Goal: Task Accomplishment & Management: Use online tool/utility

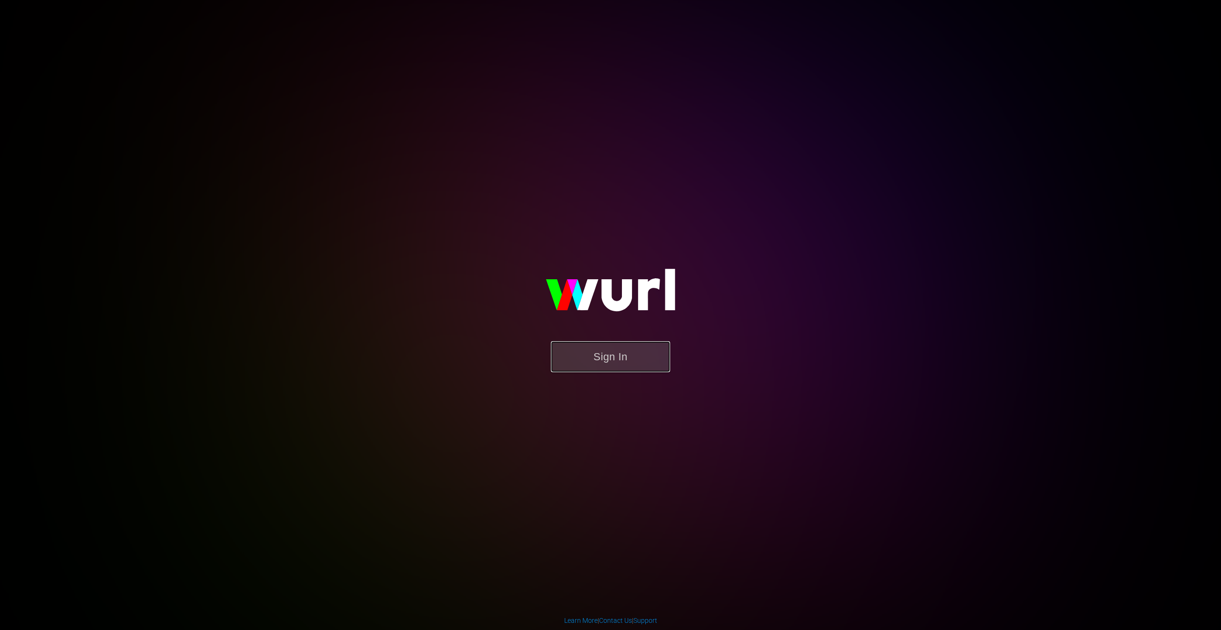
click at [652, 368] on button "Sign In" at bounding box center [610, 356] width 119 height 31
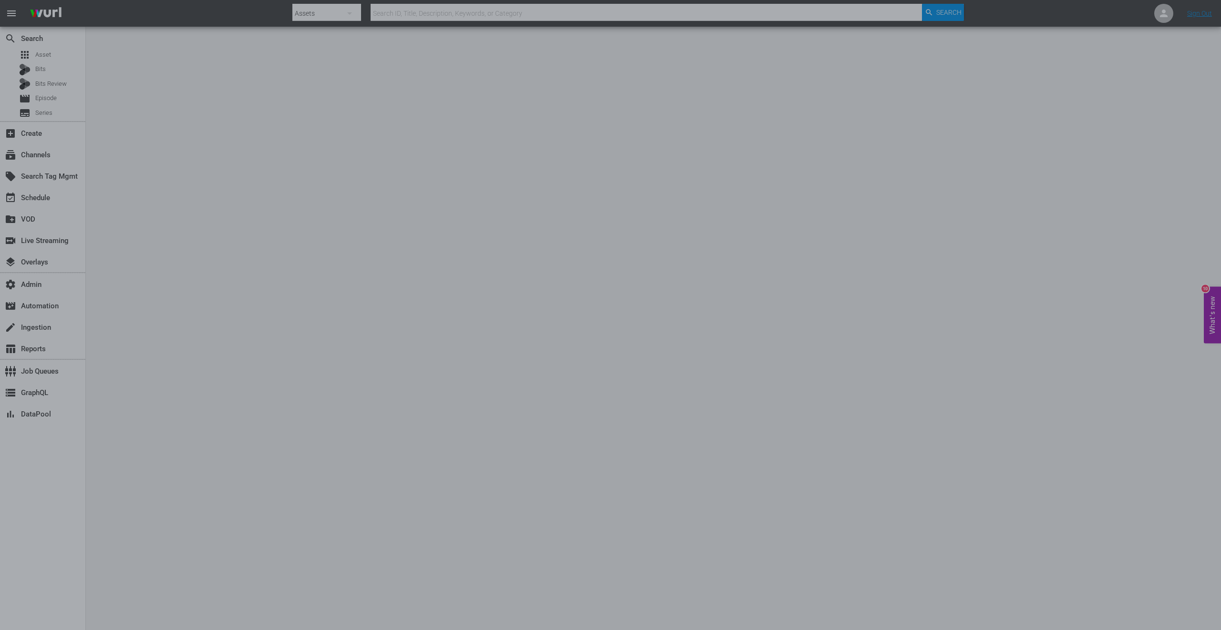
click at [368, 300] on div at bounding box center [610, 315] width 1221 height 630
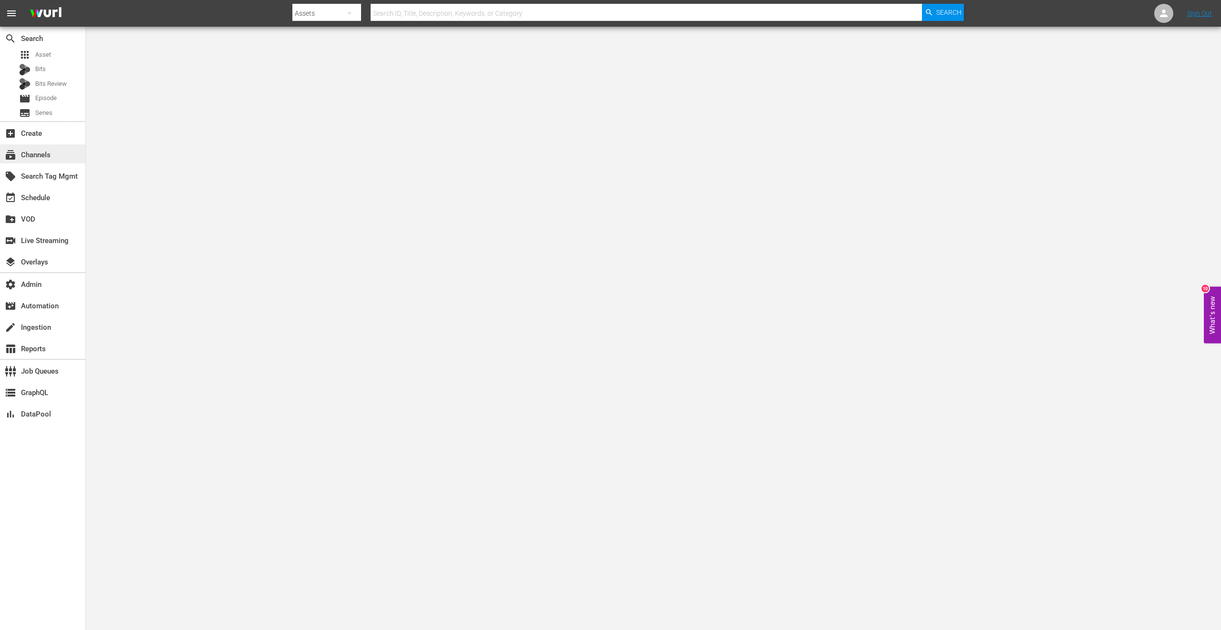
click at [56, 151] on div "subscriptions Channels" at bounding box center [42, 153] width 85 height 19
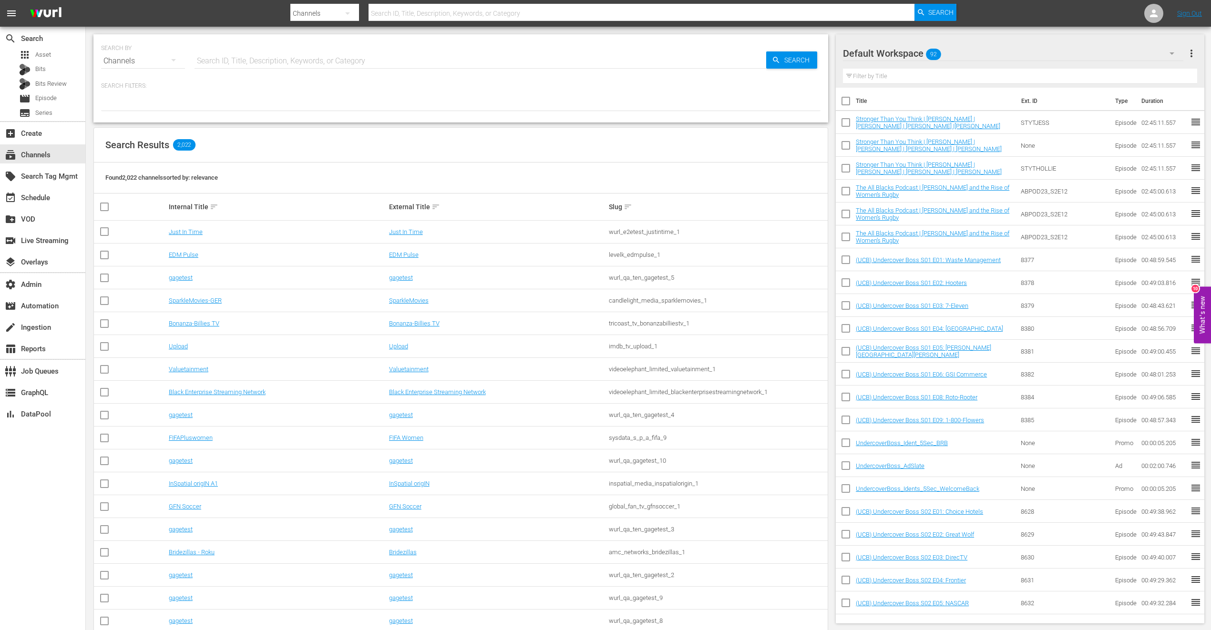
click at [283, 61] on input "text" at bounding box center [481, 61] width 572 height 23
type input "ladb"
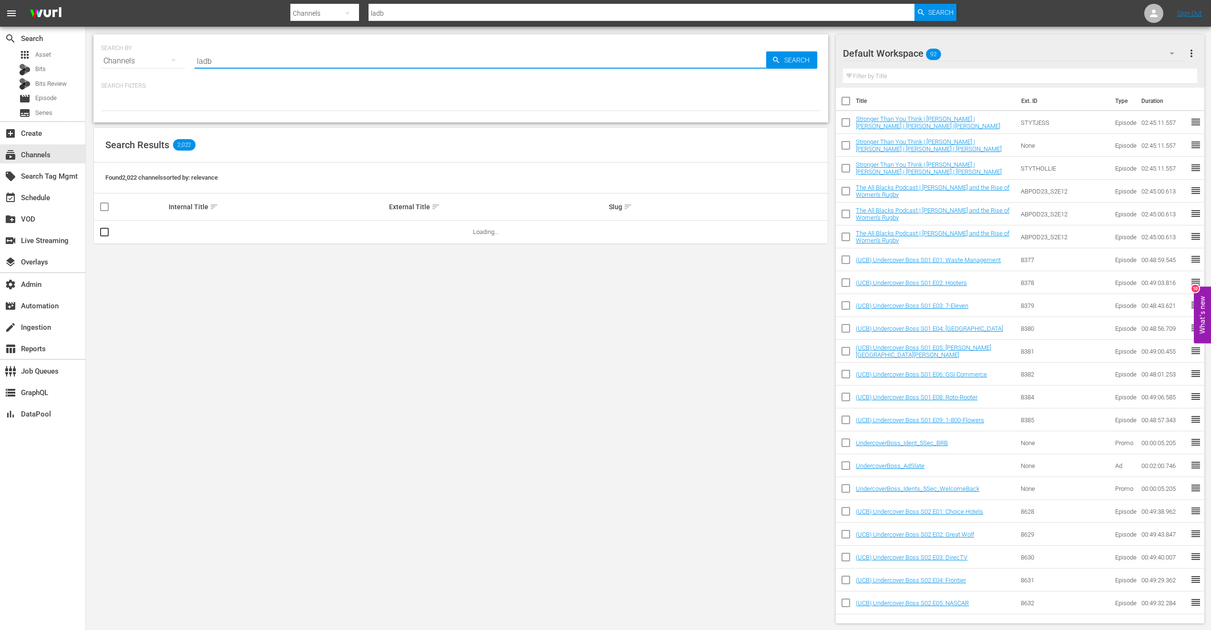
type input "ladbible"
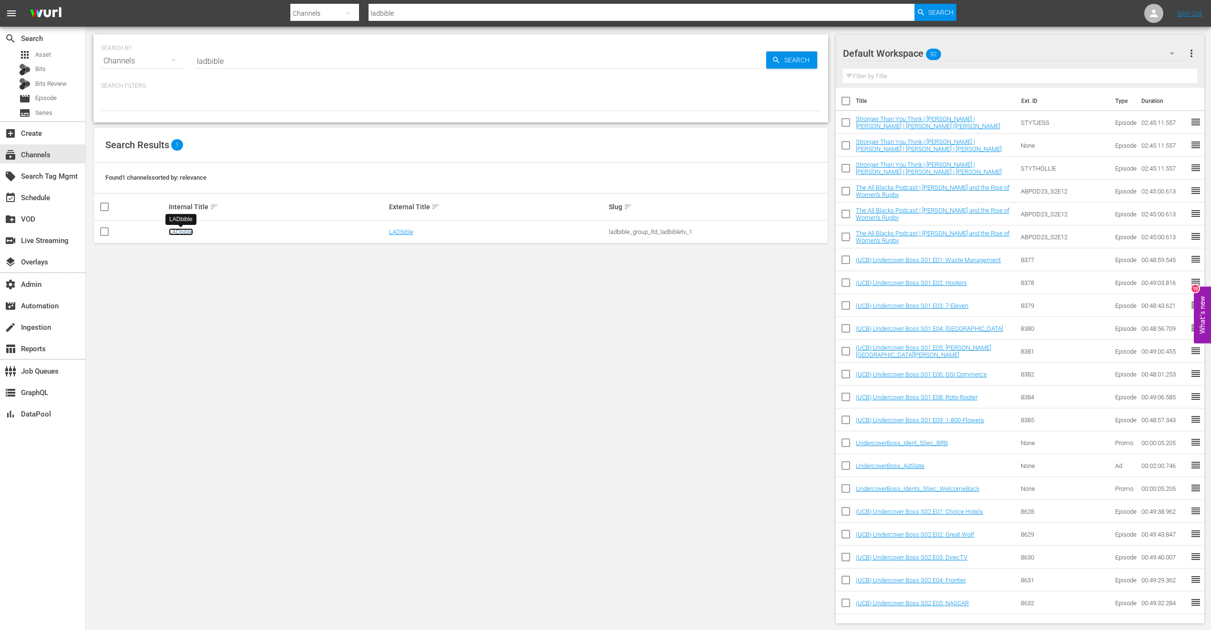
click at [188, 230] on link "LADbible" at bounding box center [181, 231] width 24 height 7
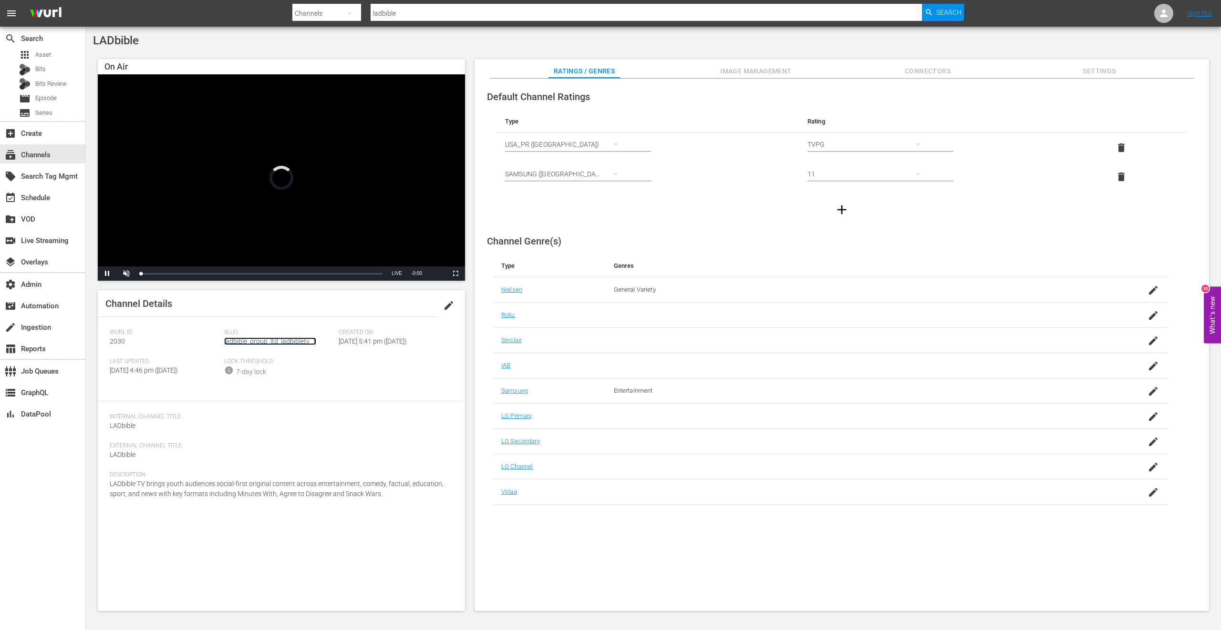
click at [295, 340] on link "ladbible_group_ltd_ladbibletv_1" at bounding box center [270, 342] width 92 height 8
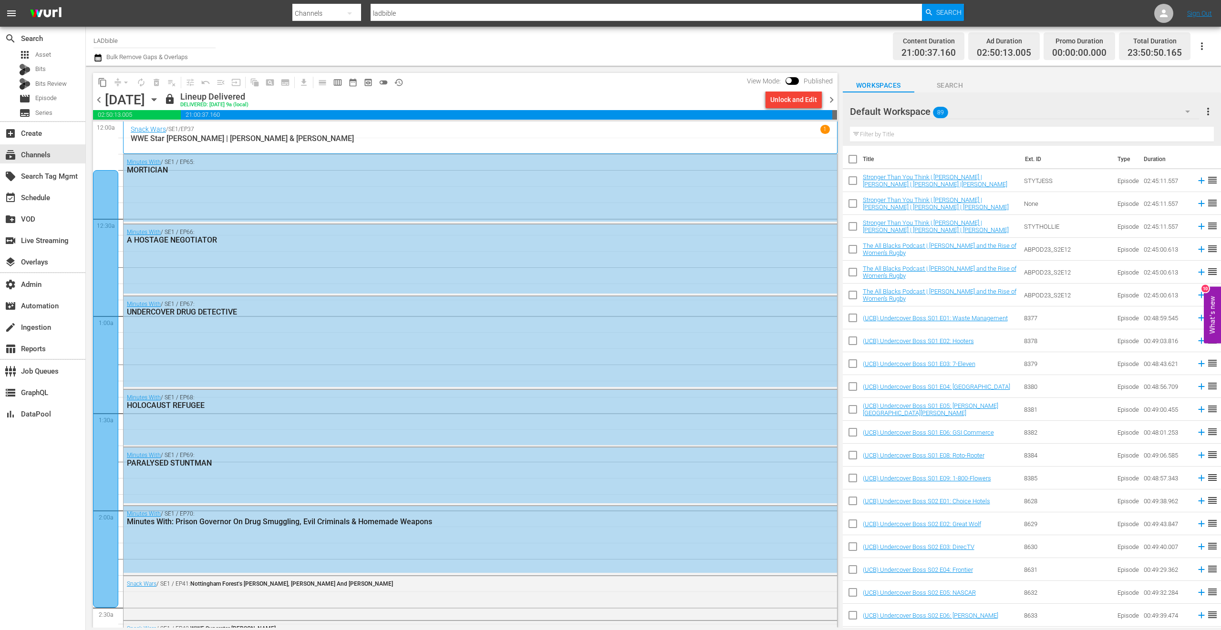
click at [156, 99] on icon "button" at bounding box center [154, 100] width 4 height 2
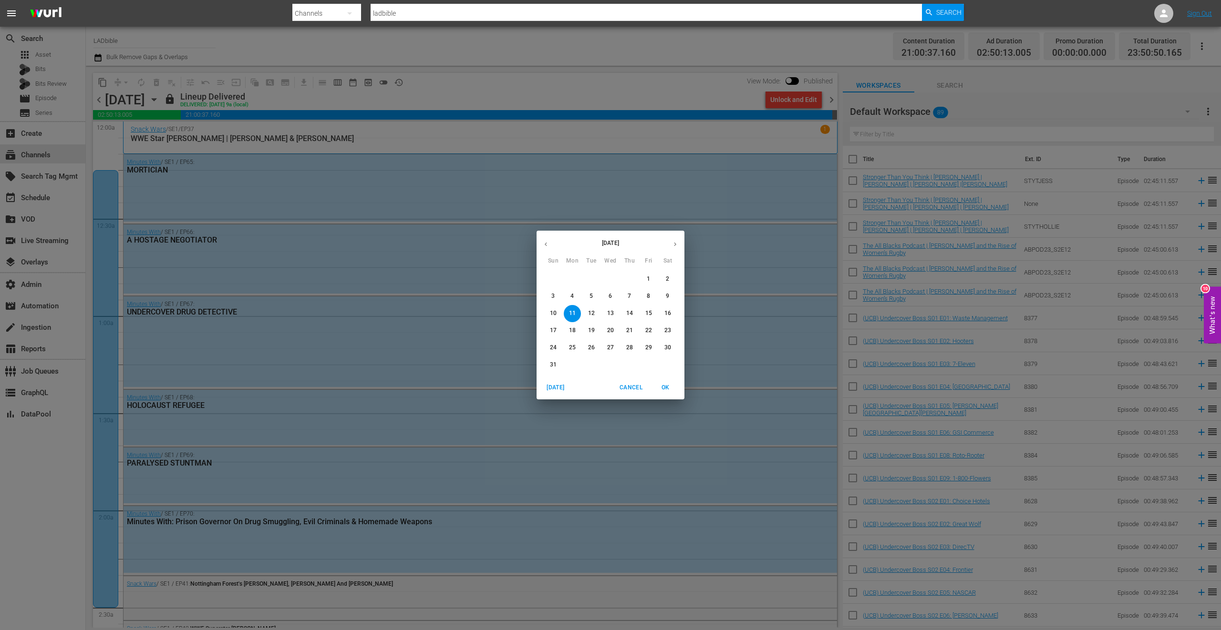
click at [678, 242] on icon "button" at bounding box center [674, 244] width 7 height 7
click at [676, 242] on icon "button" at bounding box center [674, 244] width 7 height 7
click at [610, 281] on p "1" at bounding box center [609, 279] width 3 height 8
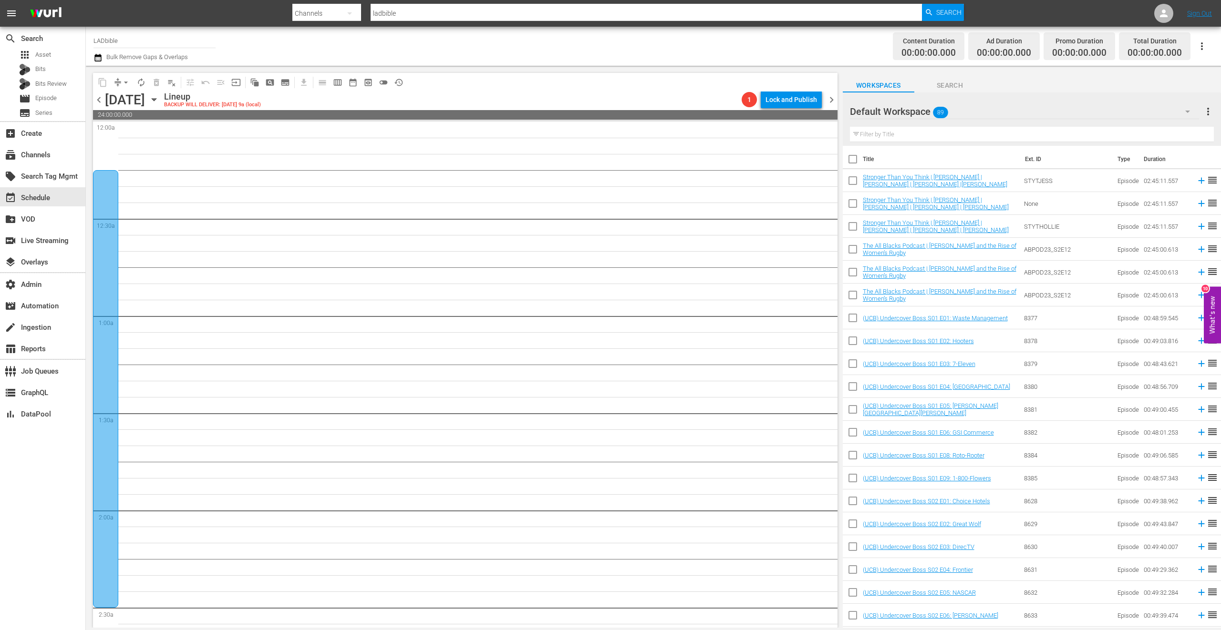
click at [828, 99] on span "chevron_right" at bounding box center [831, 100] width 12 height 12
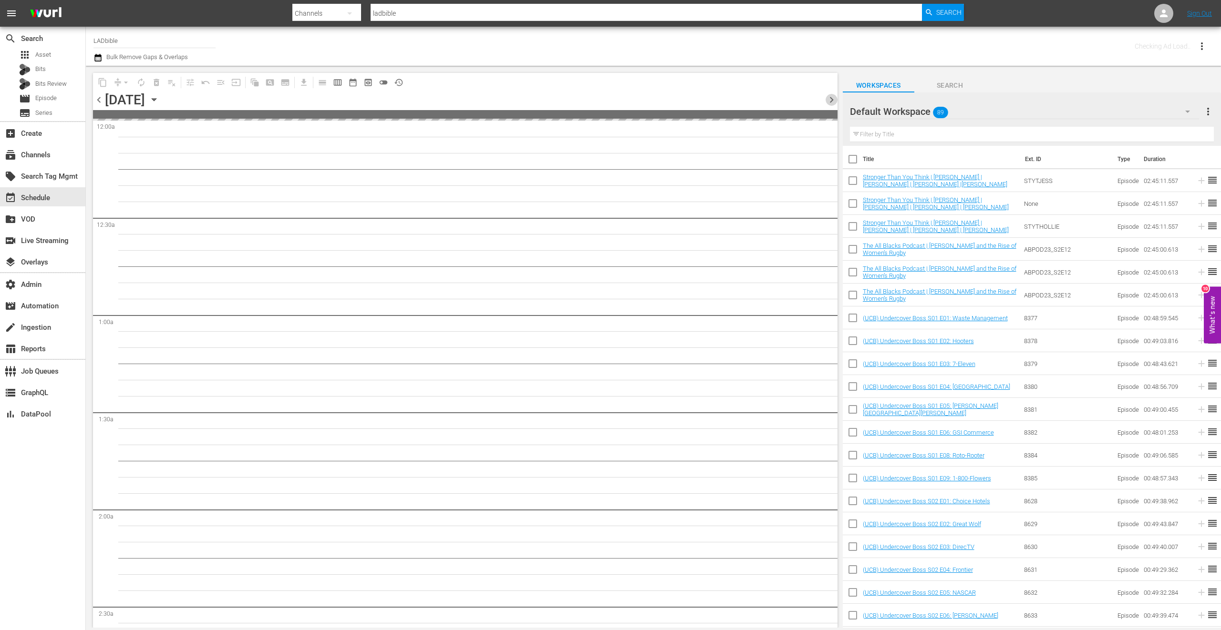
click at [828, 99] on span "chevron_right" at bounding box center [831, 100] width 12 height 12
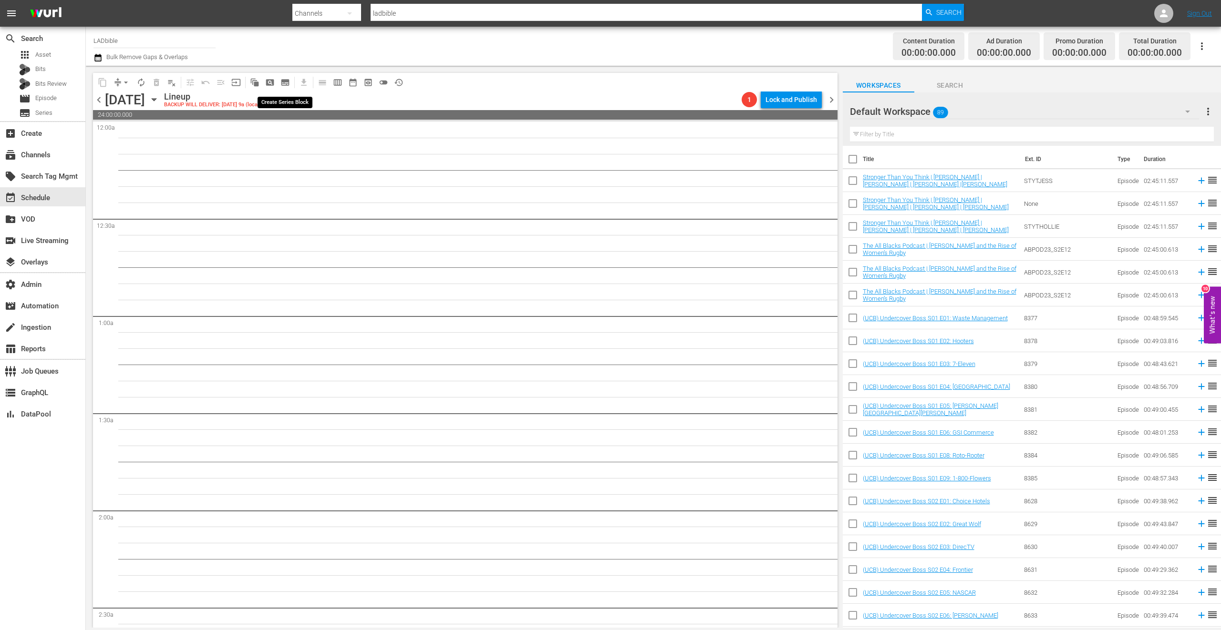
click at [283, 81] on span "subtitles_outlined" at bounding box center [285, 83] width 10 height 10
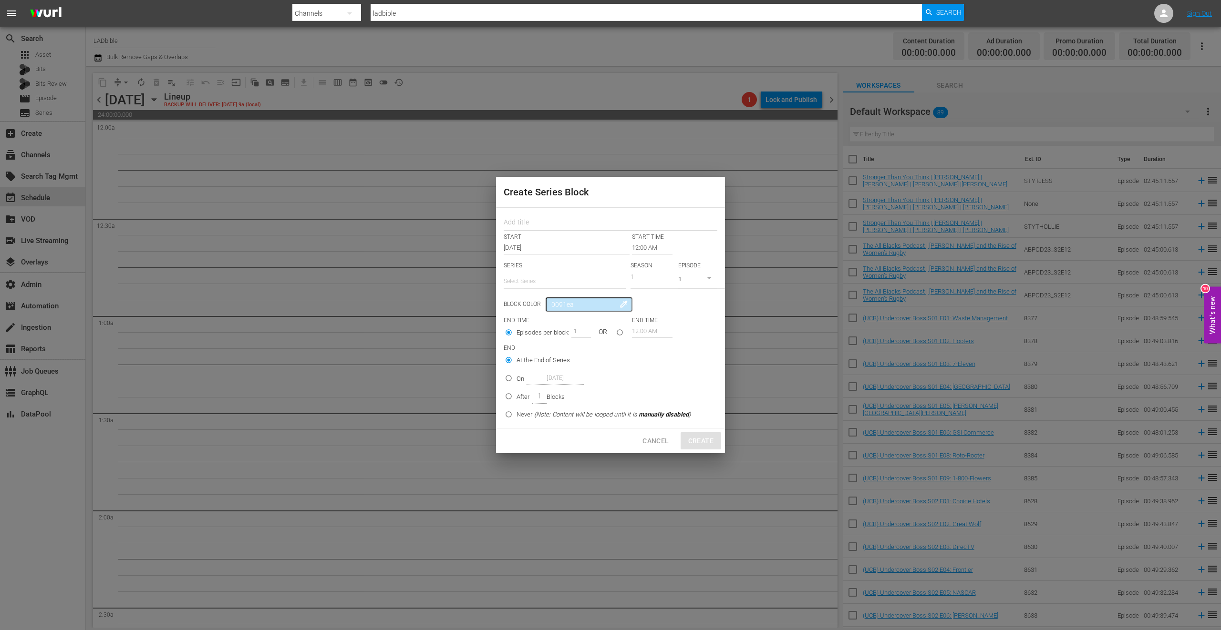
click at [531, 284] on input "text" at bounding box center [565, 281] width 122 height 23
type input "minutes"
click at [531, 284] on input "minutes" at bounding box center [565, 281] width 122 height 23
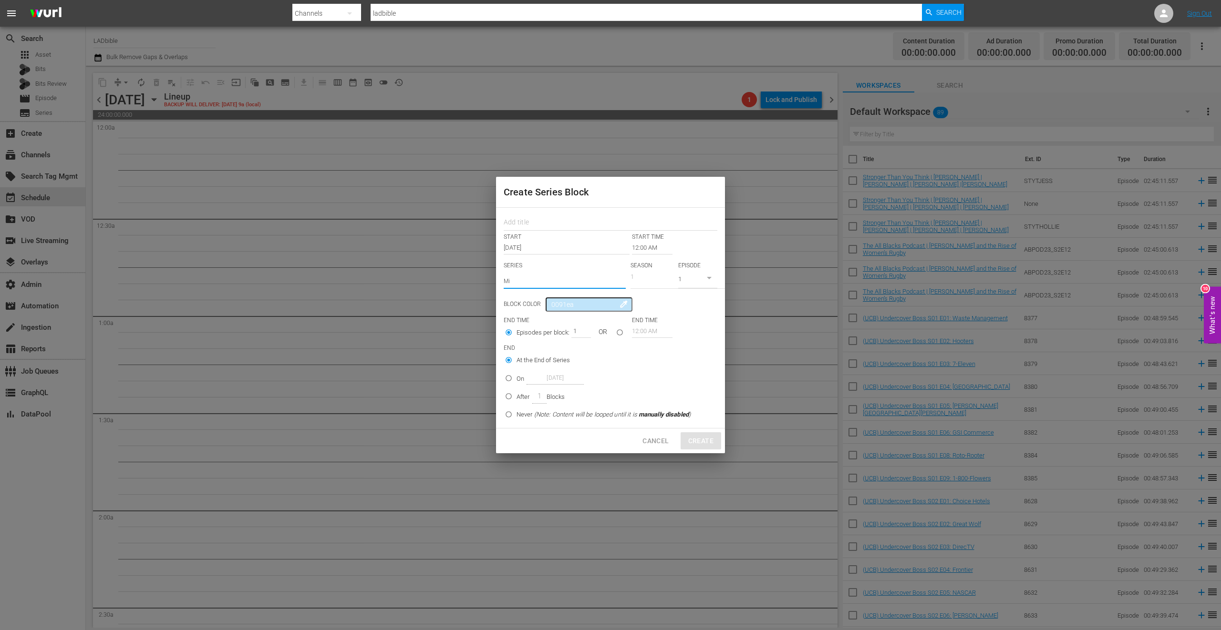
type input "M"
click at [732, 137] on div "Create Series Block START START TIME Oct 4th 2025 12:00 AM SERIES Select Series…" at bounding box center [610, 315] width 1221 height 630
click at [648, 443] on span "Cancel" at bounding box center [655, 441] width 26 height 12
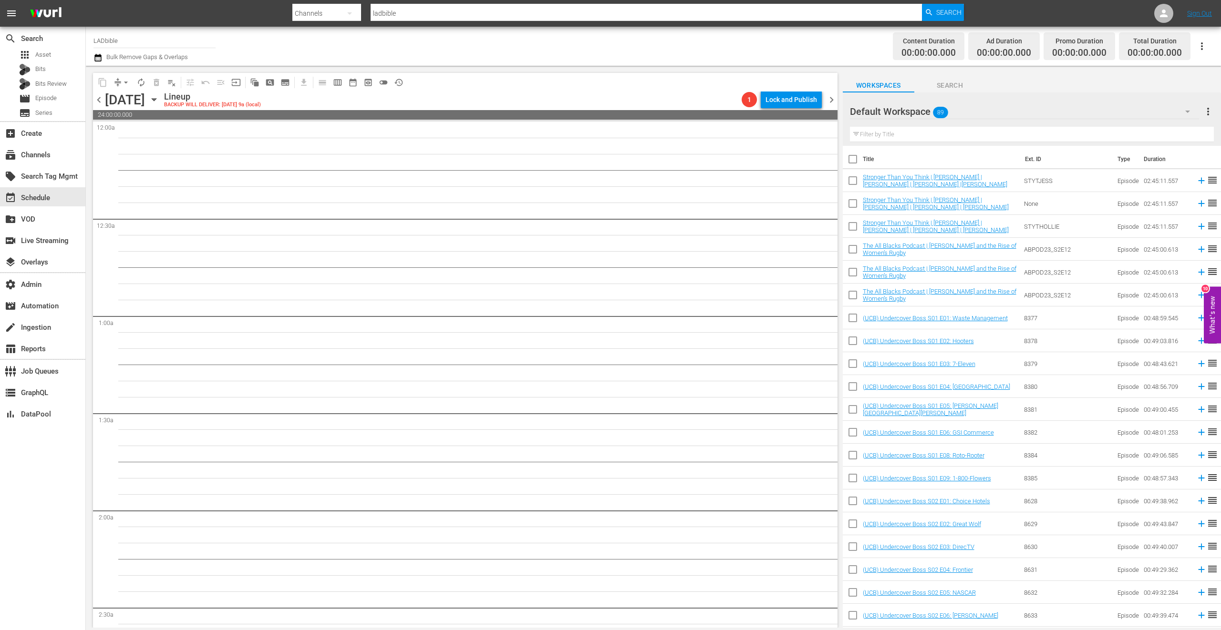
click at [992, 111] on div "Default Workspace 89" at bounding box center [1025, 111] width 350 height 27
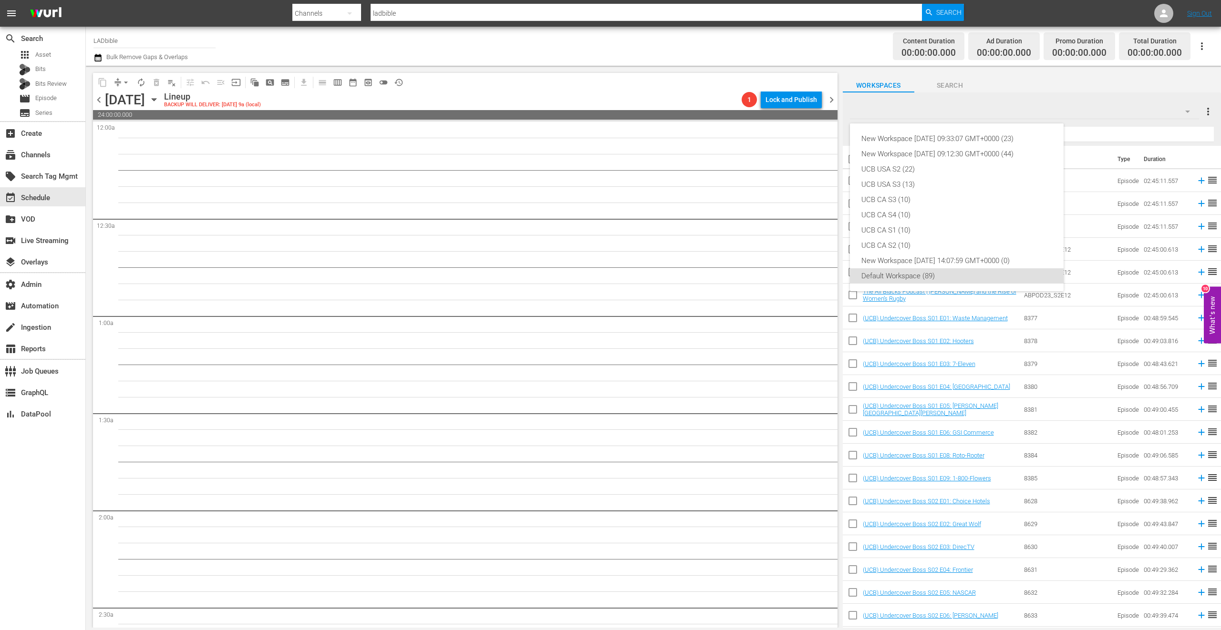
click at [1171, 15] on div "New Workspace Fri Jul 25 2025 09:33:07 GMT+0000 (23) New Workspace Mon Jun 16 2…" at bounding box center [610, 315] width 1221 height 630
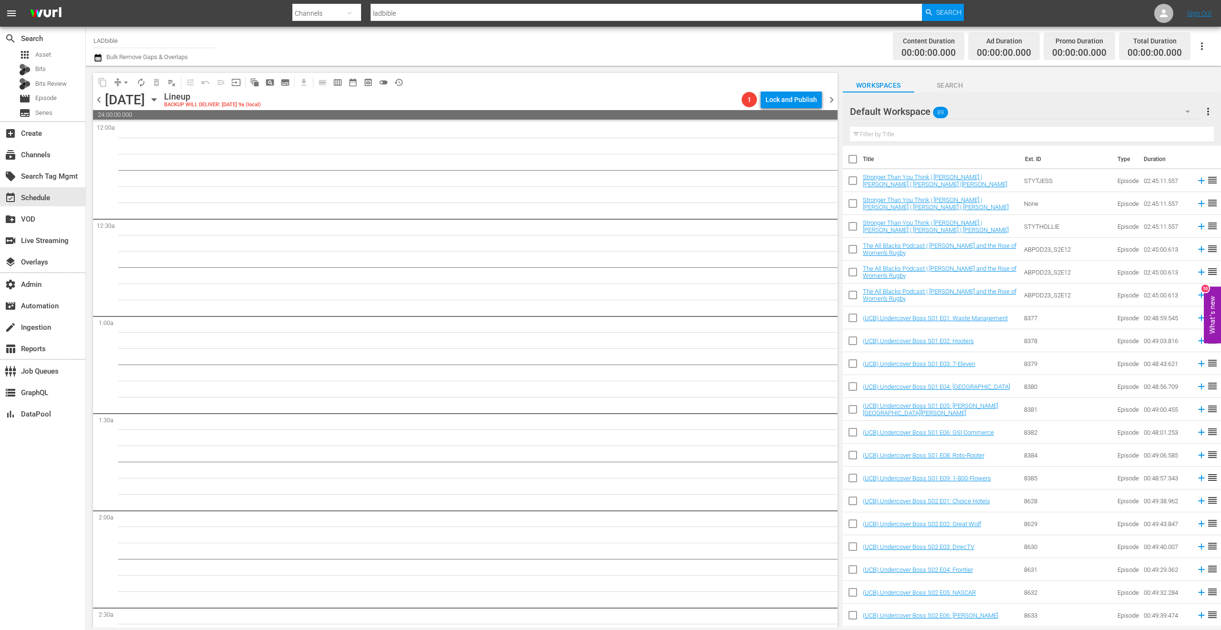
click at [1165, 13] on div "New Workspace Fri Jul 25 2025 09:33:07 GMT+0000 (23) New Workspace Mon Jun 16 2…" at bounding box center [610, 315] width 1221 height 630
click at [1165, 13] on icon at bounding box center [1163, 13] width 11 height 11
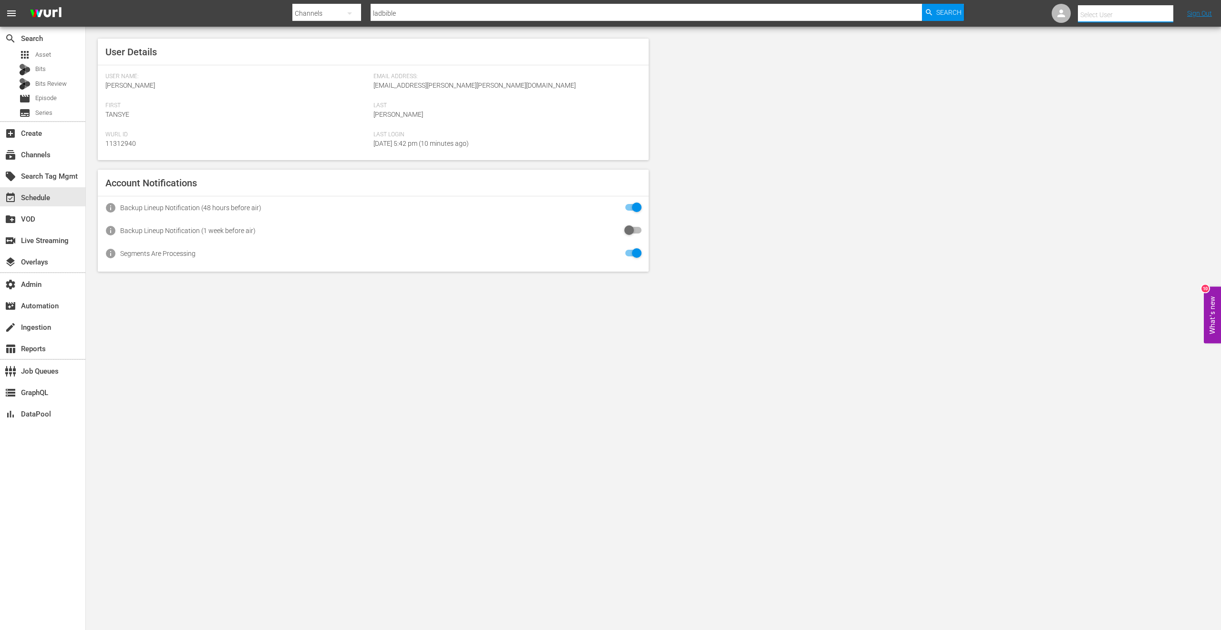
click at [1133, 15] on input "text" at bounding box center [1139, 14] width 122 height 23
click at [1116, 64] on div "Scheduling Ladbible <ladbible-scheduling@wurl.com>" at bounding box center [1108, 63] width 149 height 23
type input "Scheduling Ladbible (11314840)"
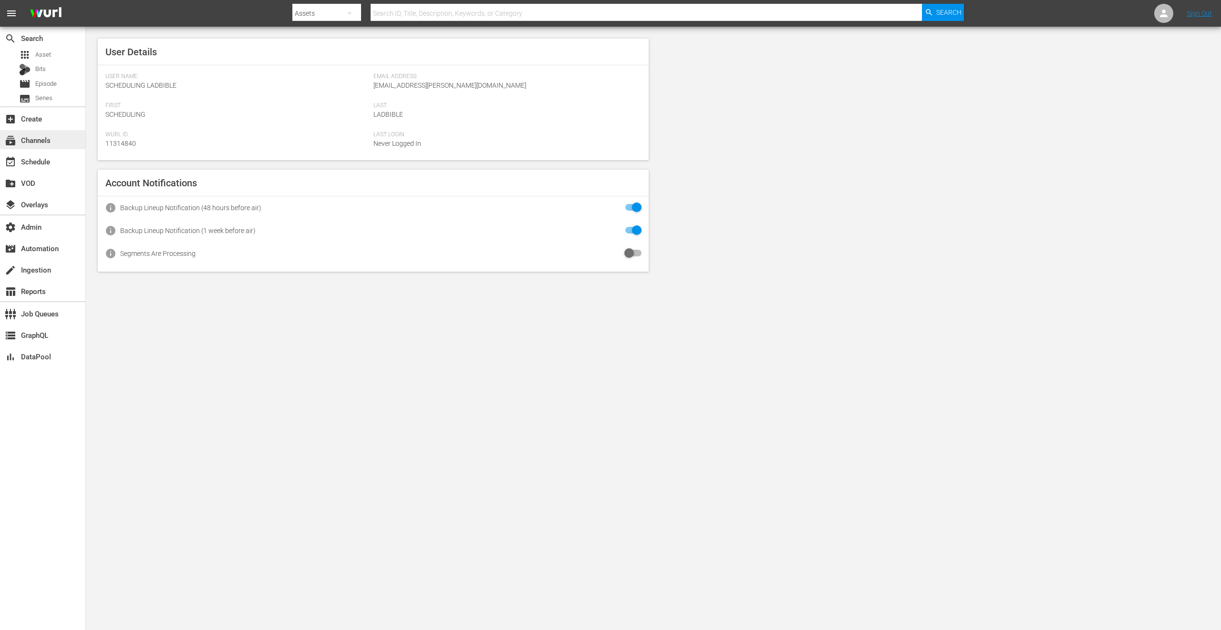
click at [50, 132] on div "subscriptions Channels" at bounding box center [42, 139] width 85 height 19
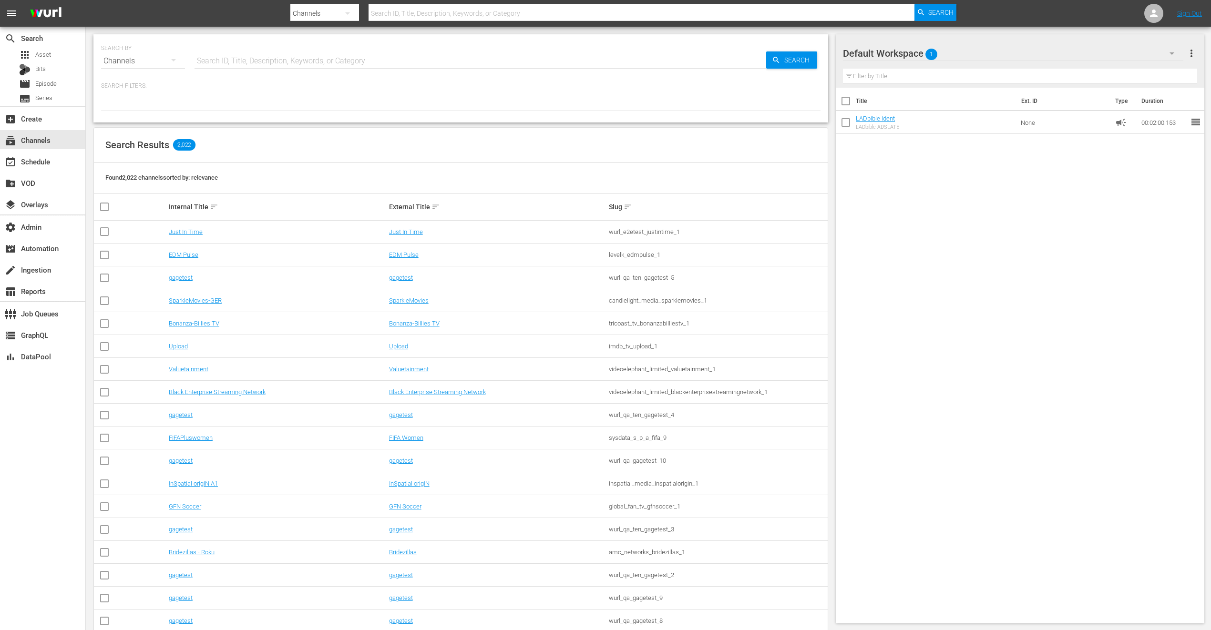
click at [998, 58] on div "Default Workspace 1" at bounding box center [1013, 53] width 340 height 27
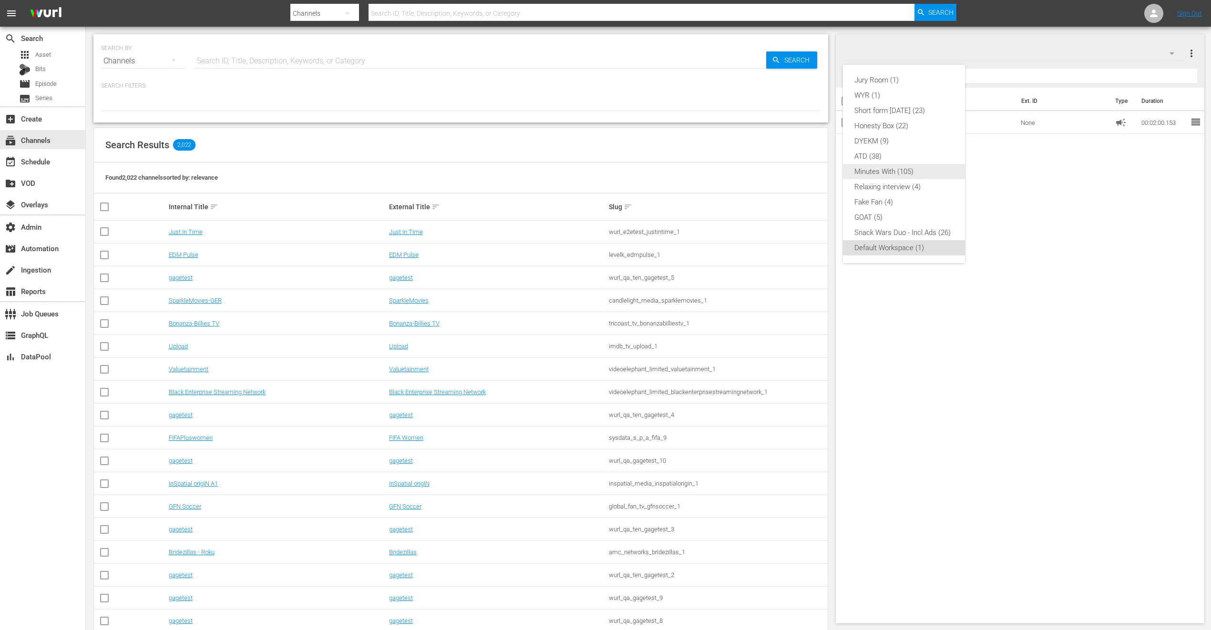
click at [918, 169] on div "Minutes With (105)" at bounding box center [903, 171] width 99 height 15
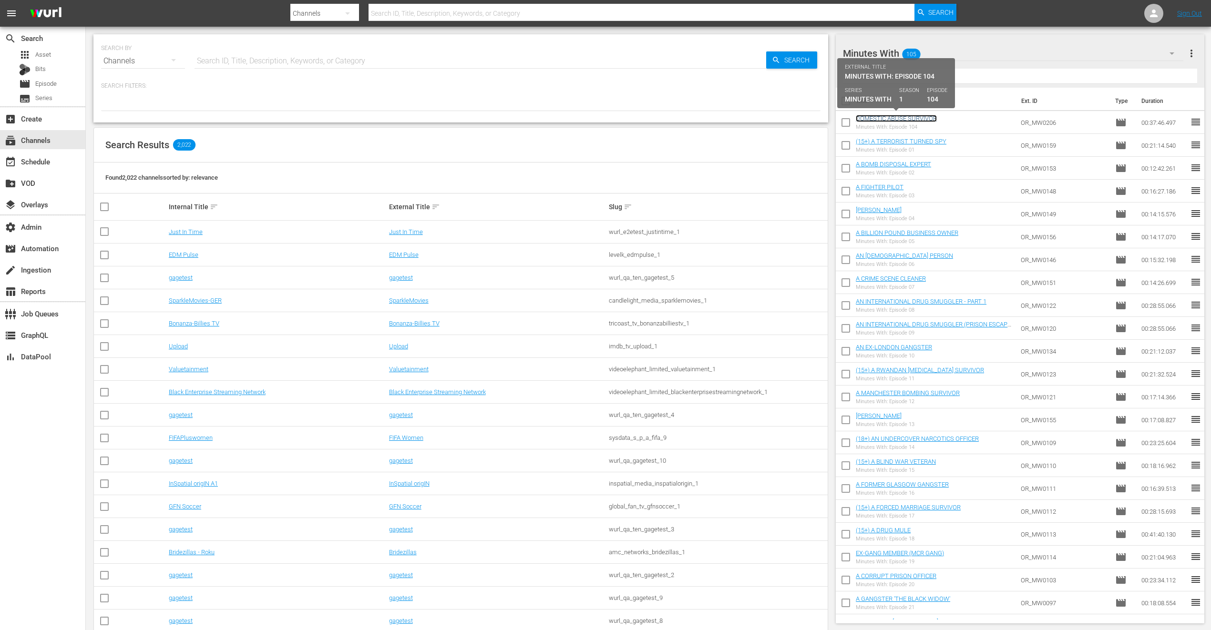
click at [882, 120] on link "DOMESTIC ABUSE SURVIVOR" at bounding box center [896, 118] width 81 height 7
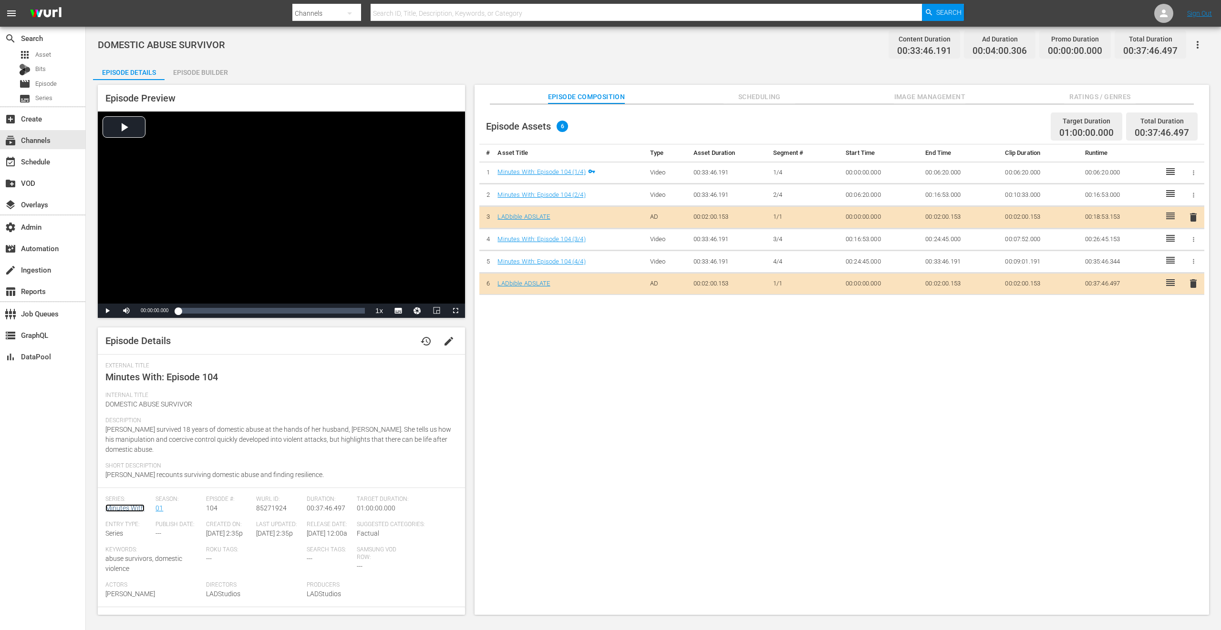
click at [130, 508] on link "Minutes With" at bounding box center [124, 508] width 39 height 8
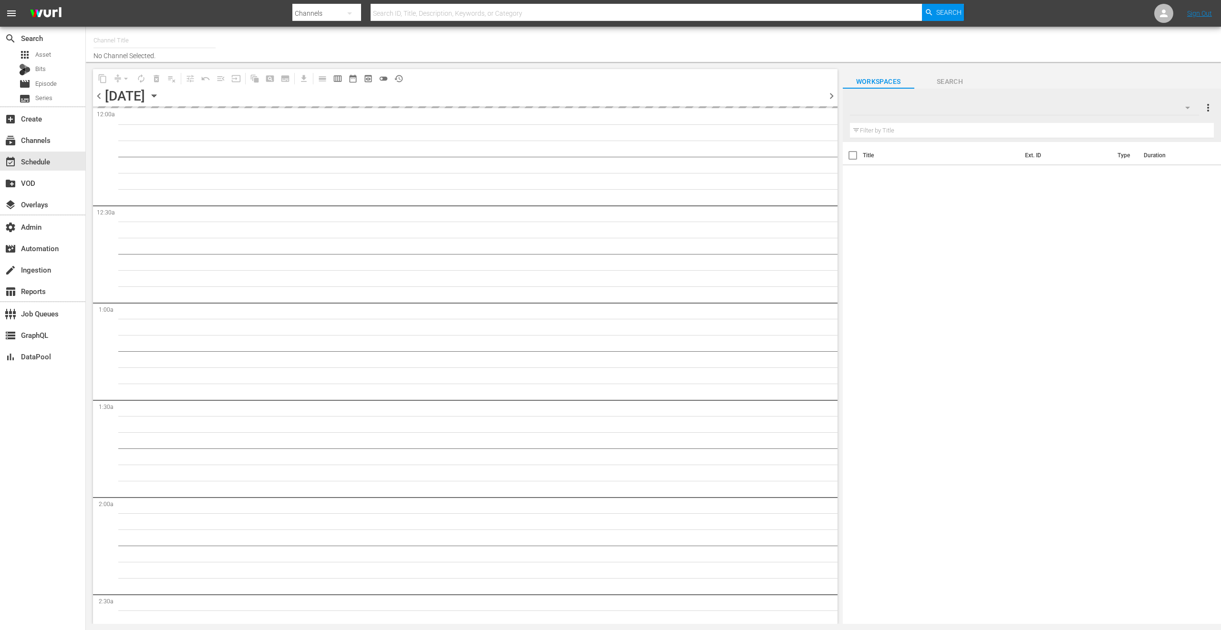
type input "LADbible (2030)"
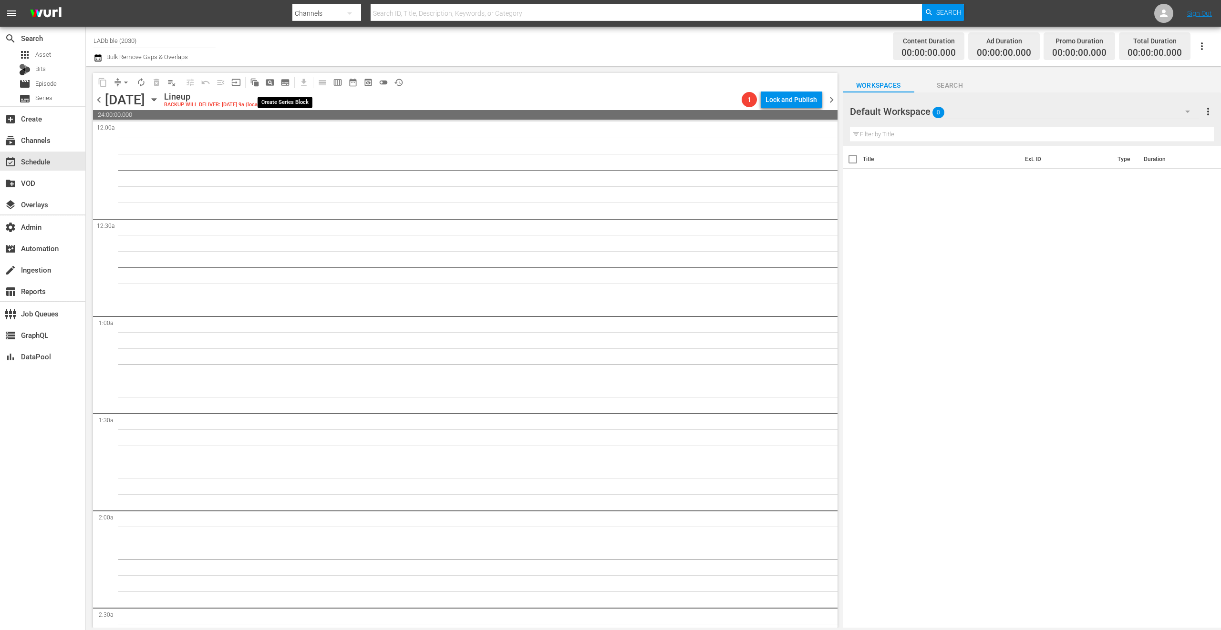
click at [285, 80] on span "subtitles_outlined" at bounding box center [285, 83] width 10 height 10
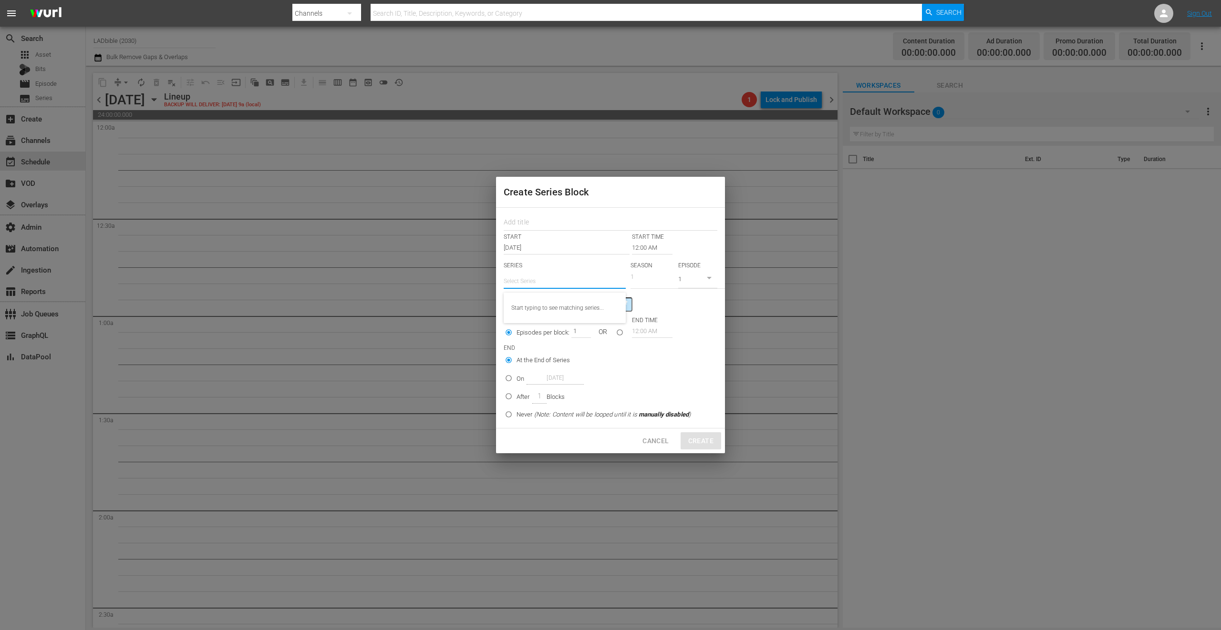
click at [554, 283] on input "text" at bounding box center [565, 281] width 122 height 23
click at [566, 317] on div "Minutes With" at bounding box center [564, 308] width 107 height 23
type input "Minutes With"
click at [619, 334] on input "seriesBlockEndTime" at bounding box center [620, 337] width 16 height 16
radio input "true"
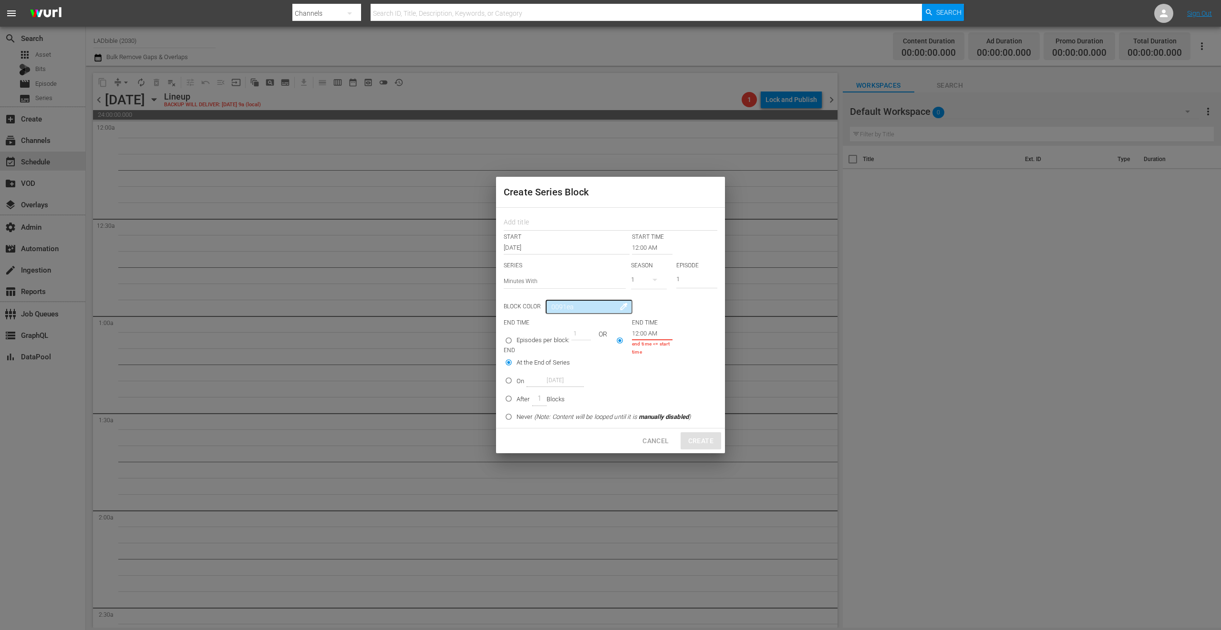
click at [644, 334] on input "12:00 AM" at bounding box center [652, 333] width 41 height 13
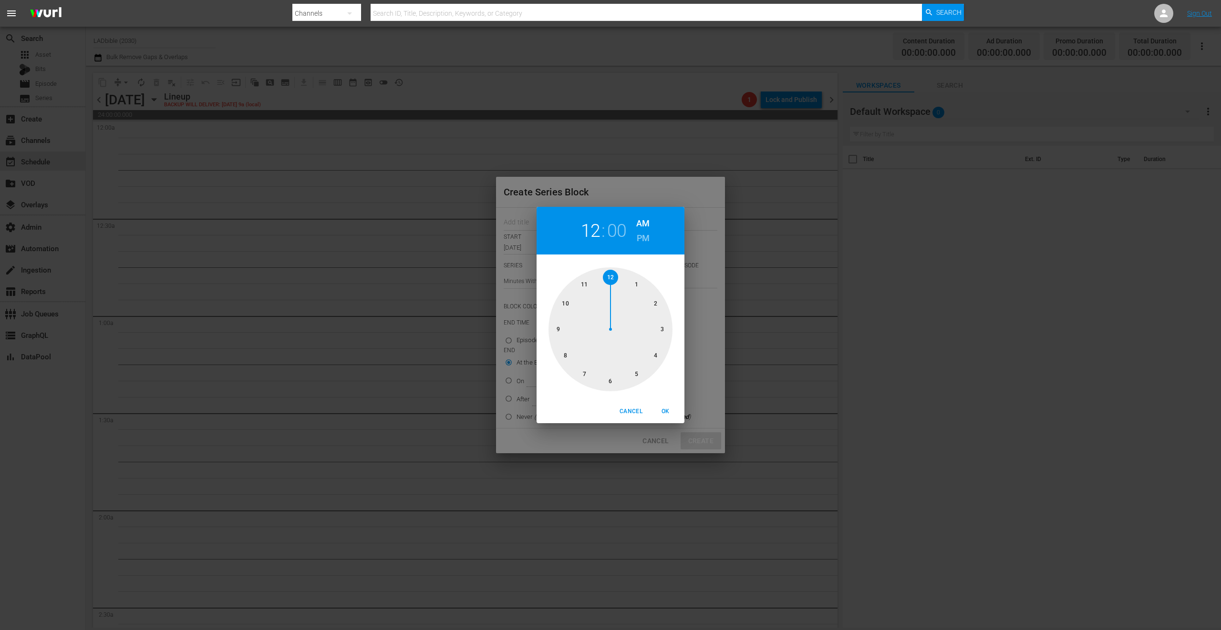
click at [660, 299] on div at bounding box center [610, 330] width 124 height 124
click at [670, 411] on span "OK" at bounding box center [665, 412] width 23 height 10
type input "02:00 AM"
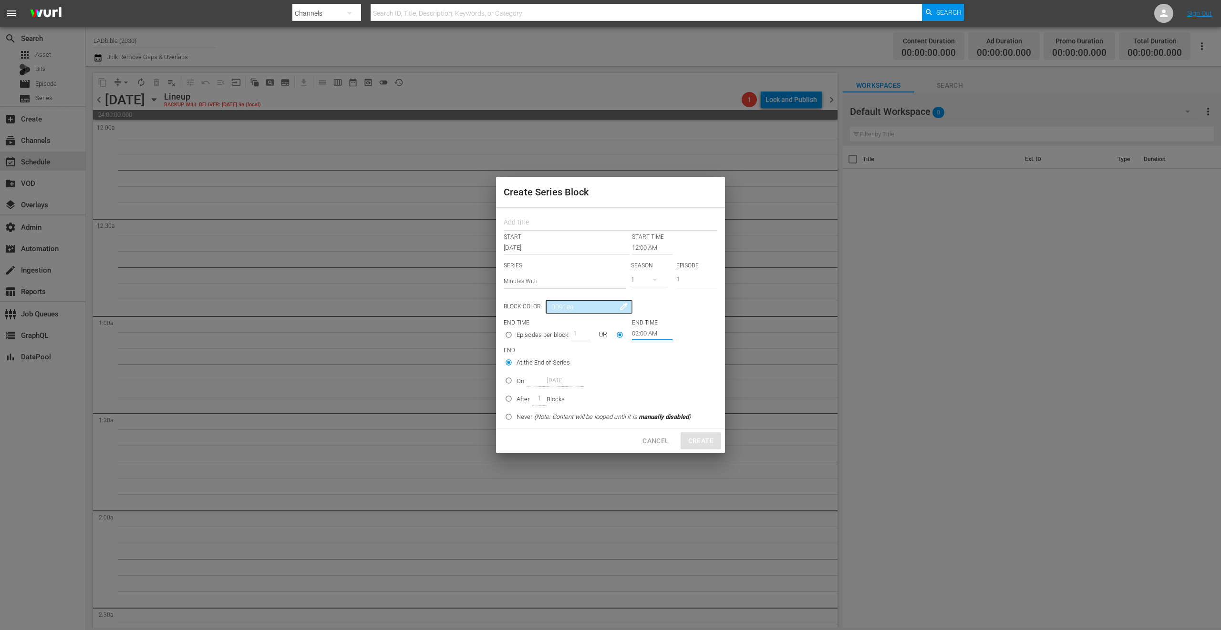
drag, startPoint x: 510, startPoint y: 379, endPoint x: 532, endPoint y: 382, distance: 22.1
click at [510, 379] on input "On Oct 4th 2025" at bounding box center [509, 383] width 16 height 16
radio input "true"
click at [571, 378] on input "Oct 4th 2025" at bounding box center [554, 380] width 57 height 13
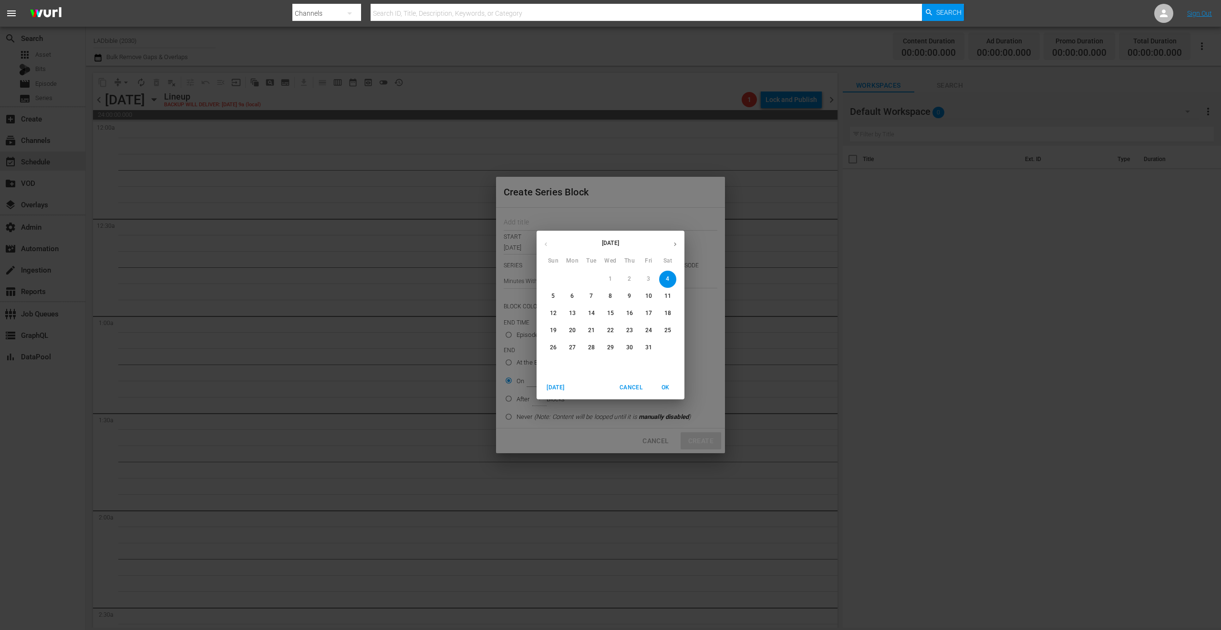
click at [592, 294] on p "7" at bounding box center [590, 296] width 3 height 8
type input "Oct 7th 2025"
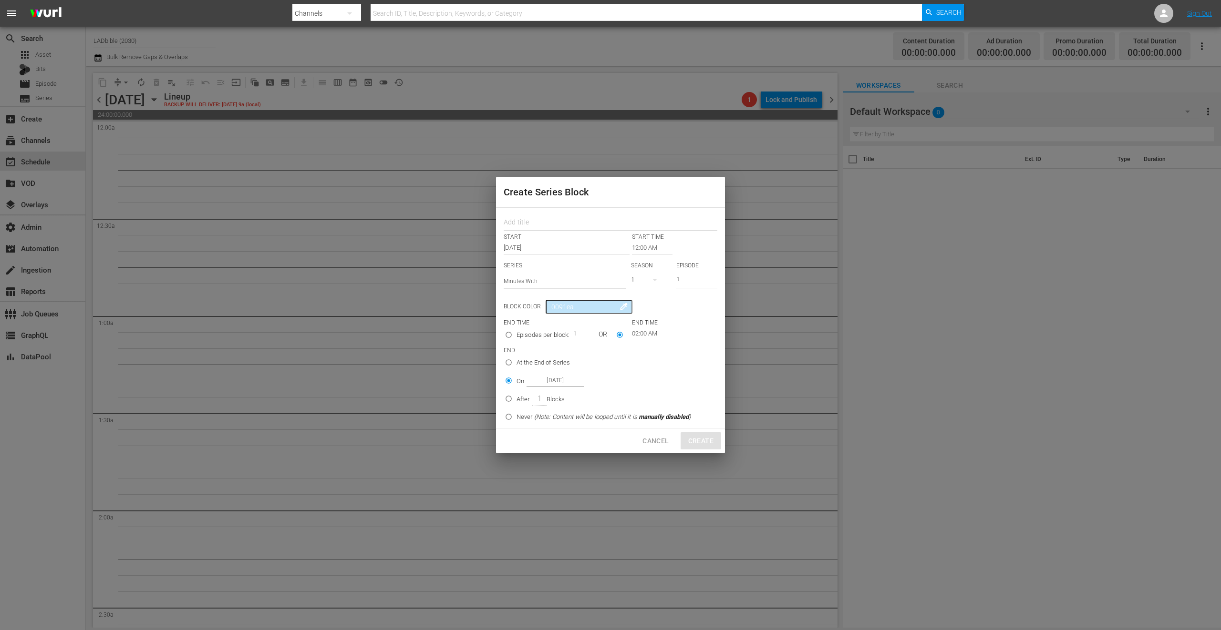
click at [641, 381] on label "On Oct 7th 2025" at bounding box center [596, 381] width 190 height 16
click at [516, 381] on input "On Oct 7th 2025" at bounding box center [509, 383] width 16 height 16
click at [512, 362] on input "At the End of Series" at bounding box center [509, 365] width 16 height 16
radio input "true"
click at [509, 382] on input "On Oct 7th 2025" at bounding box center [509, 383] width 16 height 16
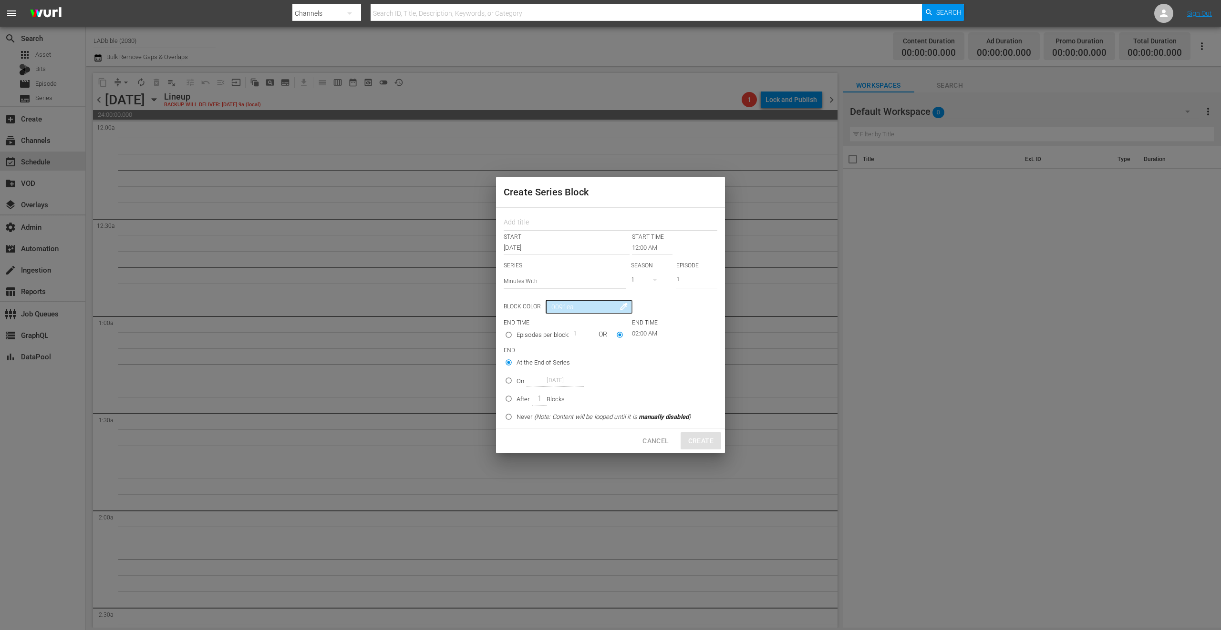
radio input "true"
click at [700, 443] on div "Cancel Create" at bounding box center [610, 441] width 229 height 25
click at [562, 215] on div at bounding box center [611, 221] width 214 height 19
click at [564, 220] on input "text" at bounding box center [611, 223] width 214 height 15
type input "minutes with"
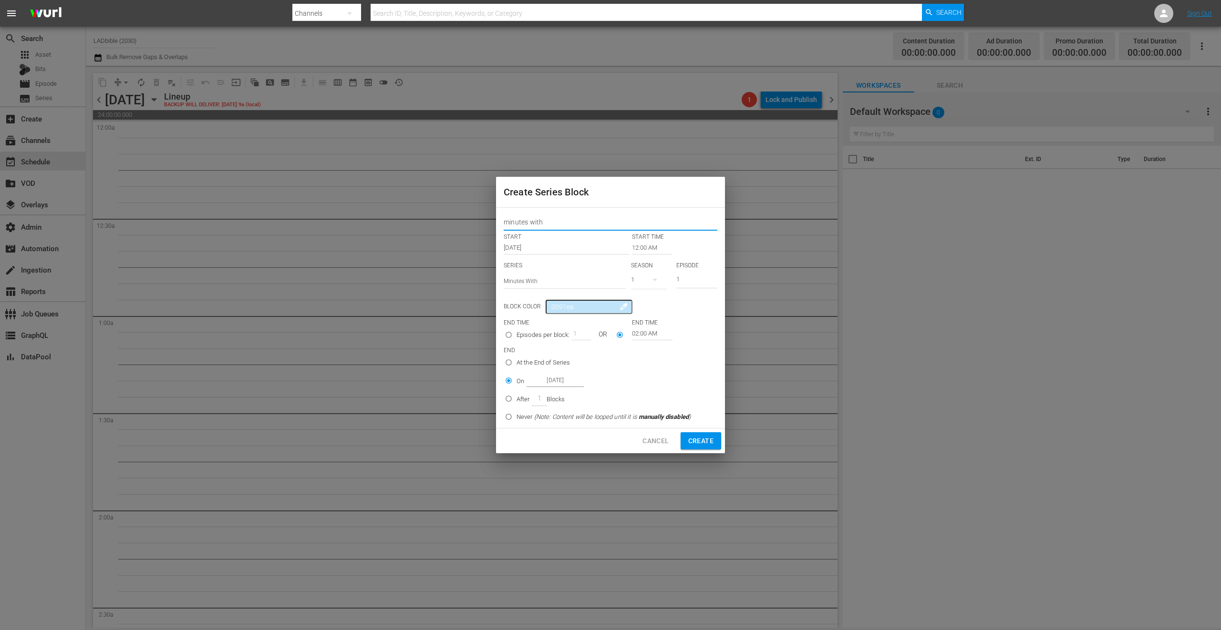
click at [712, 447] on button "Create" at bounding box center [700, 441] width 41 height 18
radio input "true"
type input "12:00 AM"
radio input "true"
type input "Oct 4th 2025"
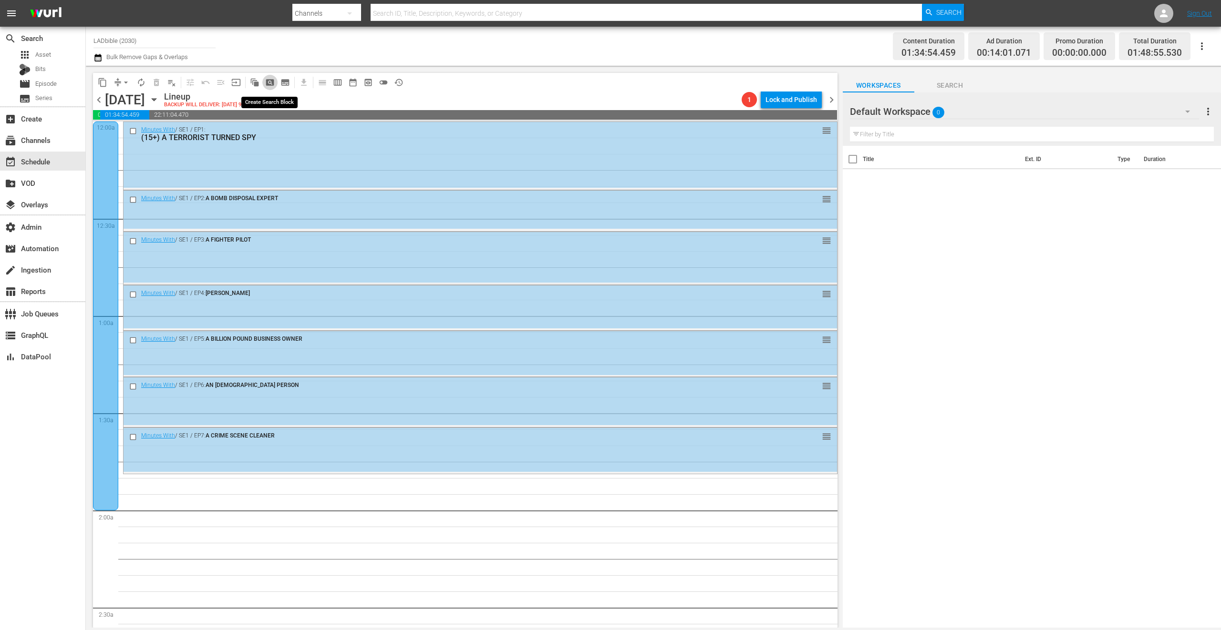
click at [269, 83] on span "pageview_outlined" at bounding box center [270, 83] width 10 height 10
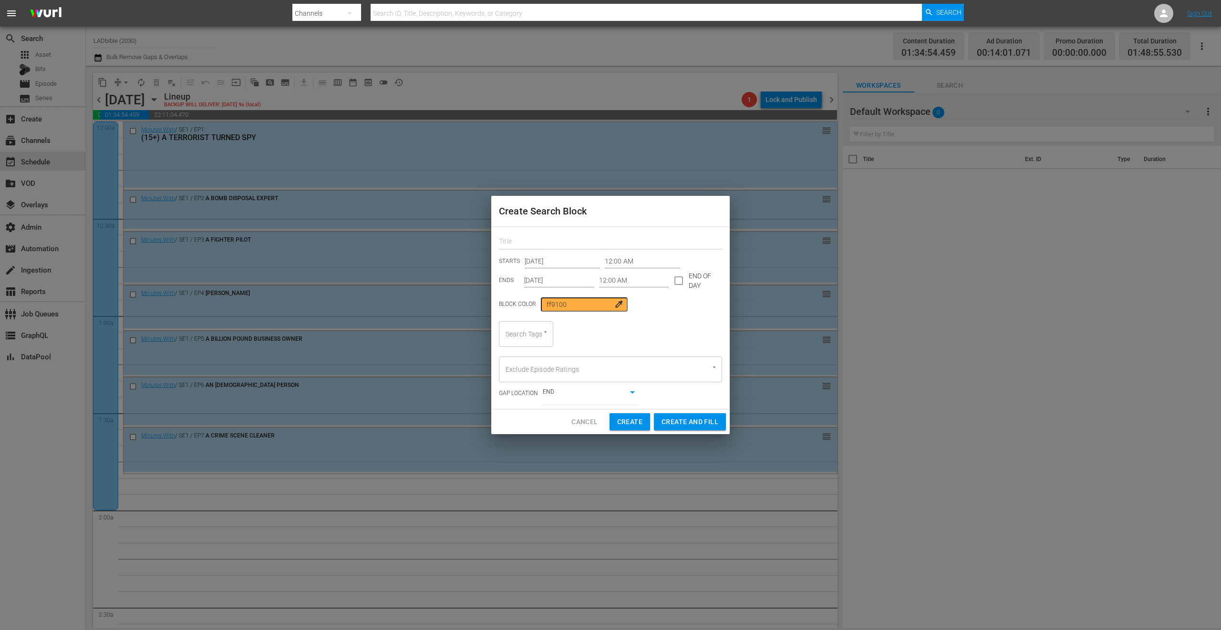
click at [585, 238] on input "text" at bounding box center [610, 242] width 223 height 15
type input "snack wars"
click at [635, 257] on input "12:00 AM" at bounding box center [642, 262] width 75 height 14
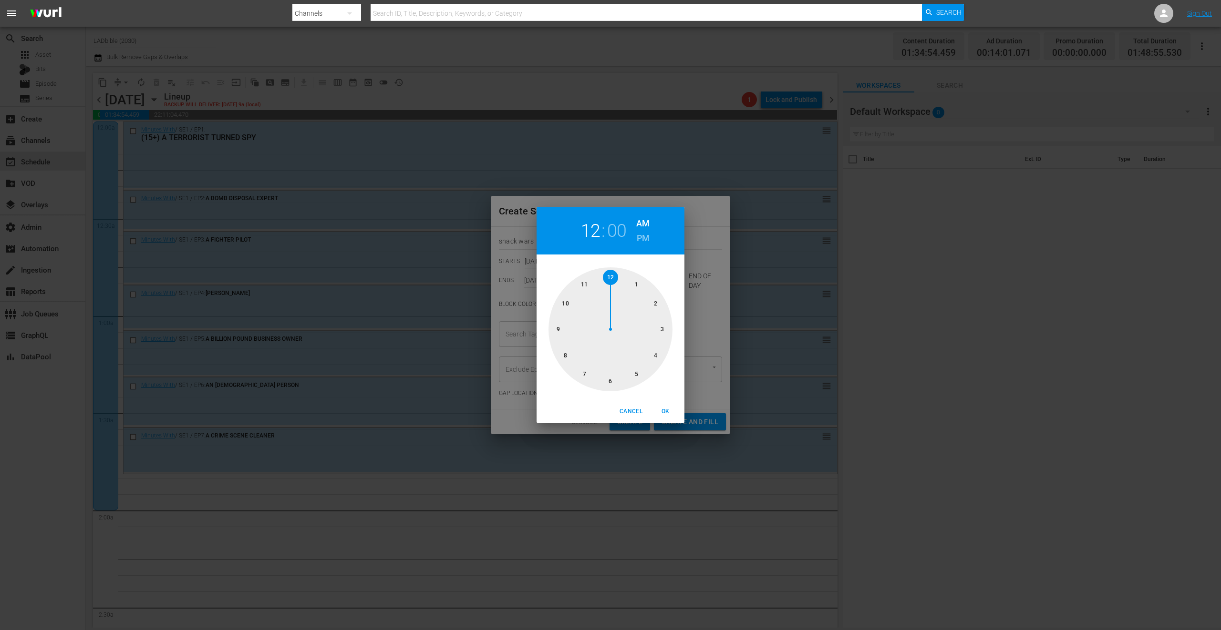
click at [651, 307] on div at bounding box center [610, 330] width 124 height 124
click at [628, 411] on span "Cancel" at bounding box center [630, 412] width 23 height 10
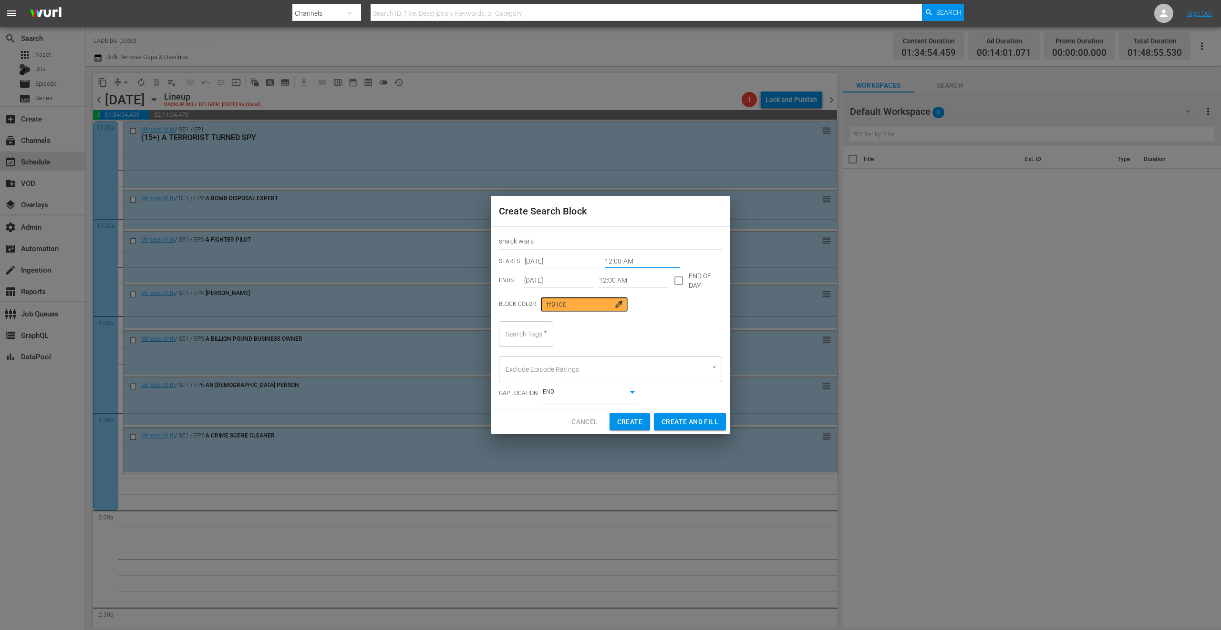
click at [556, 243] on input "snack wars" at bounding box center [610, 242] width 223 height 15
click at [586, 422] on span "Cancel" at bounding box center [584, 422] width 26 height 12
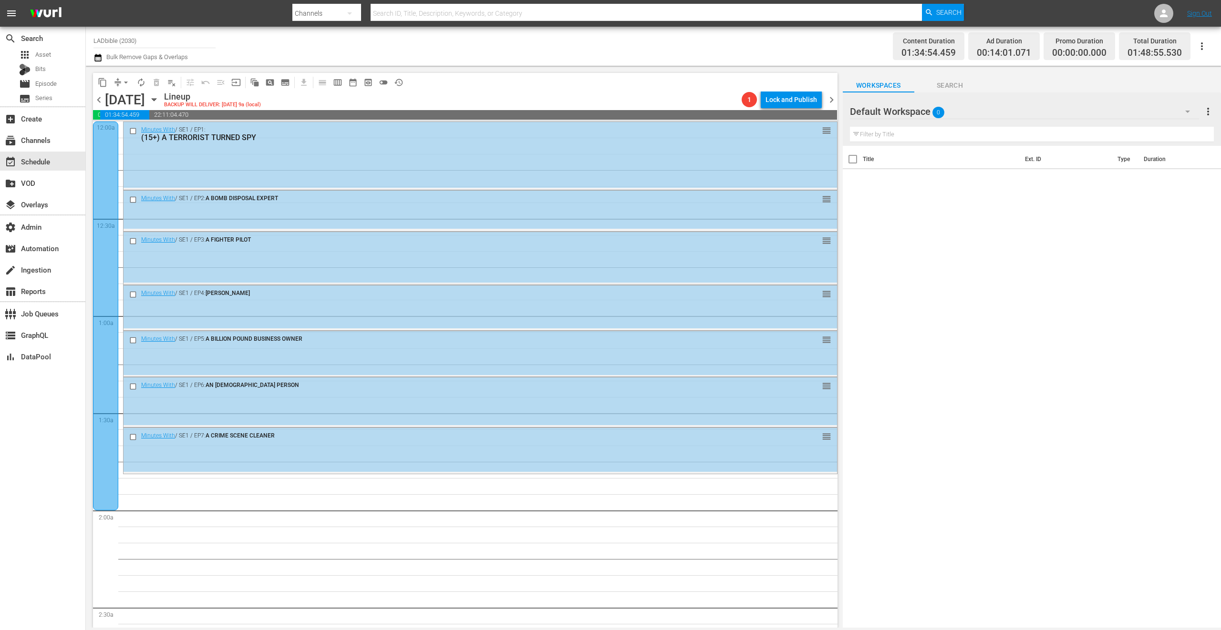
click at [981, 114] on div "Default Workspace 0" at bounding box center [1025, 111] width 350 height 27
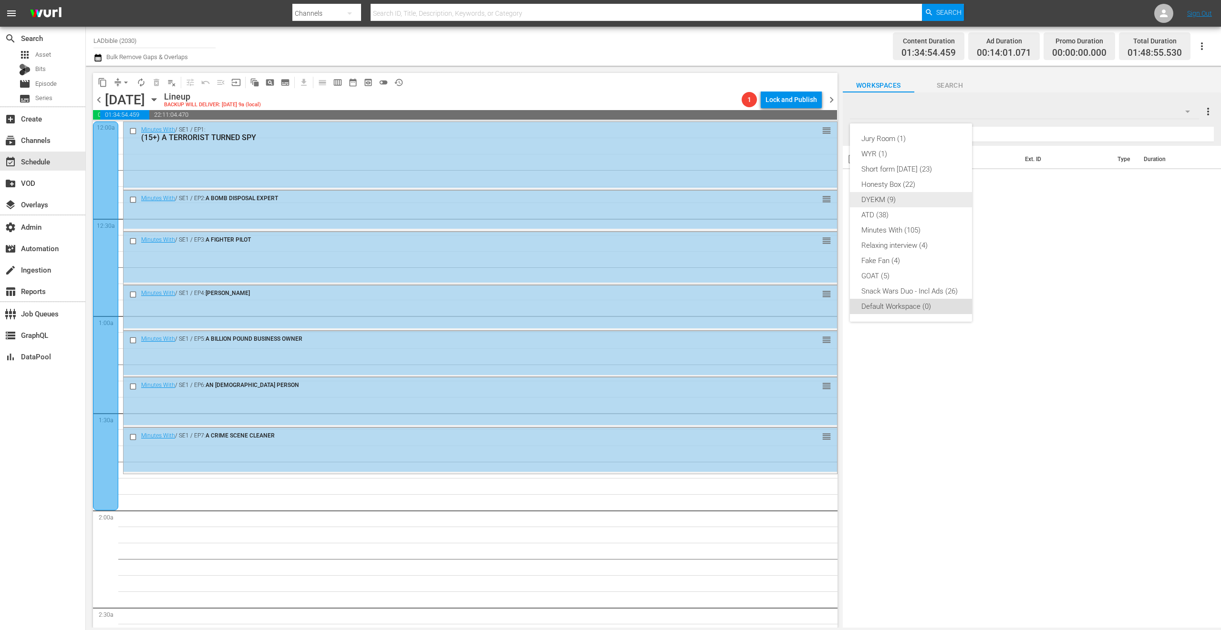
click at [907, 194] on div "DYEKM (9)" at bounding box center [910, 199] width 99 height 15
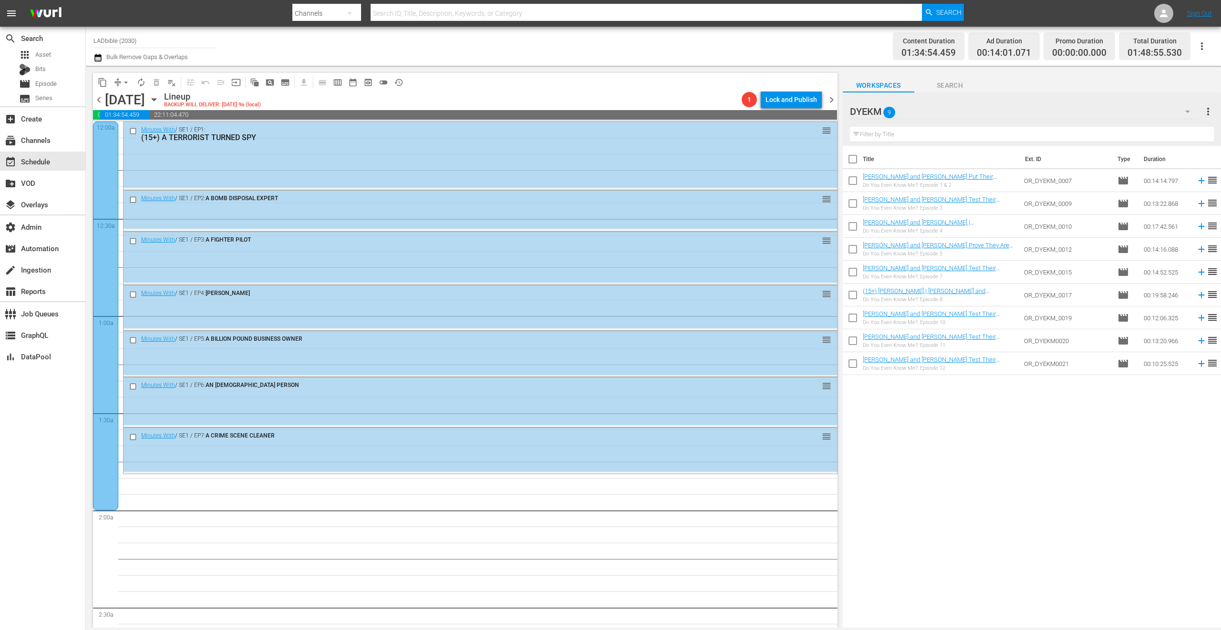
click at [977, 109] on div "DYEKM 9" at bounding box center [1025, 111] width 350 height 27
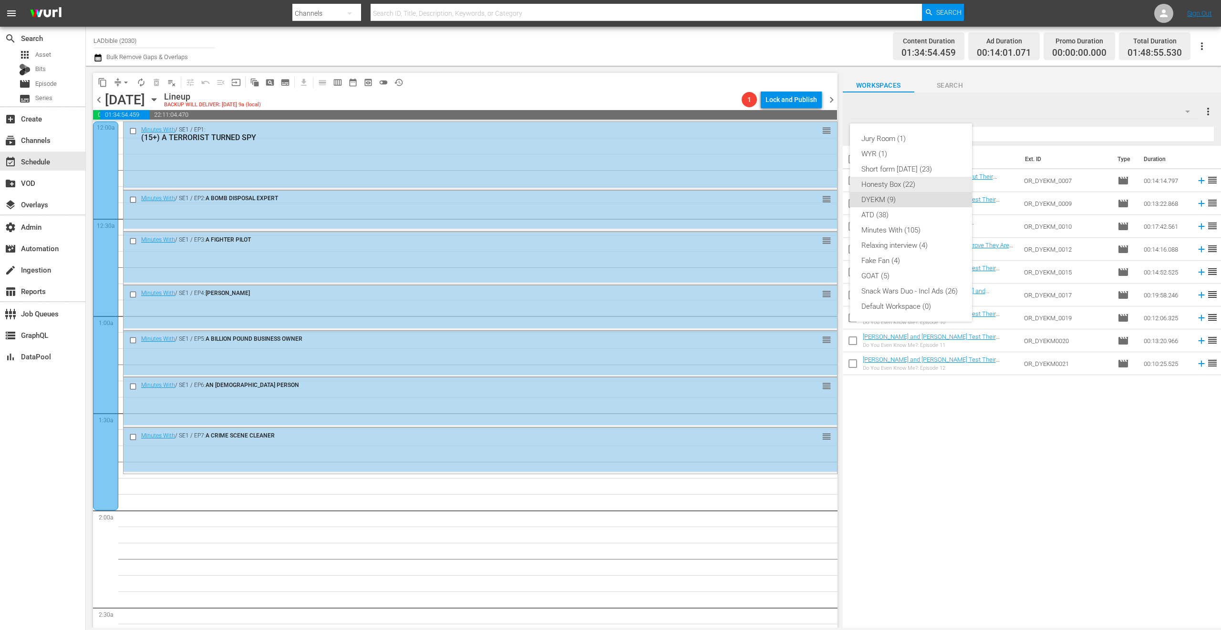
click at [929, 184] on div "Honesty Box (22)" at bounding box center [910, 184] width 99 height 15
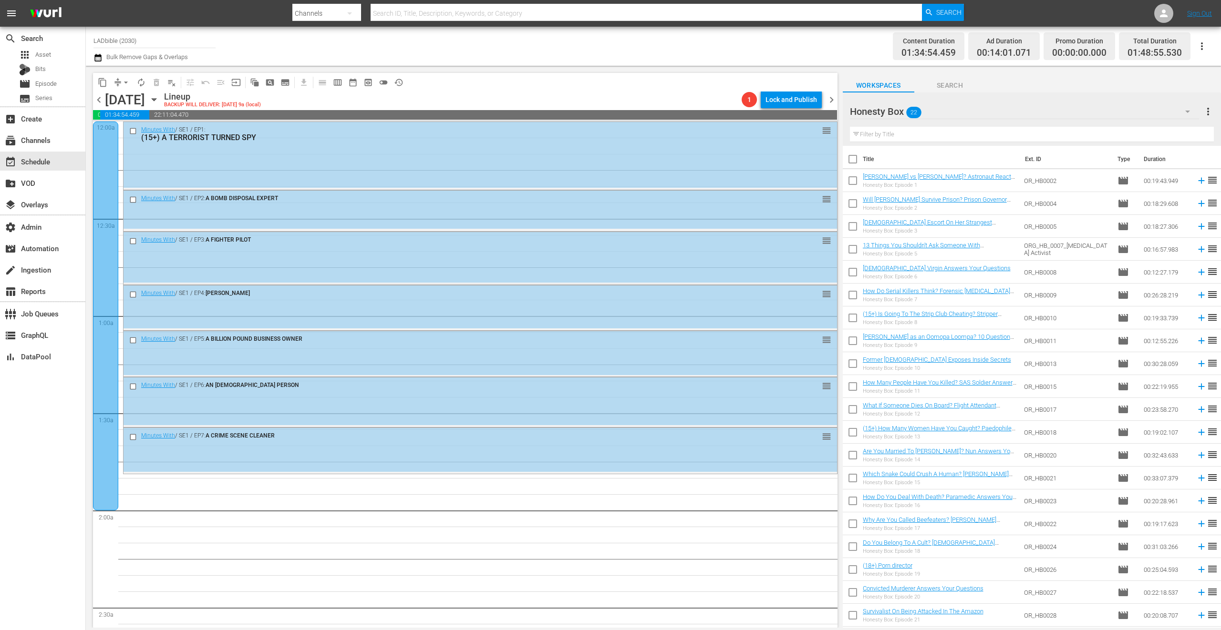
click at [944, 112] on div "Honesty Box 22" at bounding box center [1025, 111] width 350 height 27
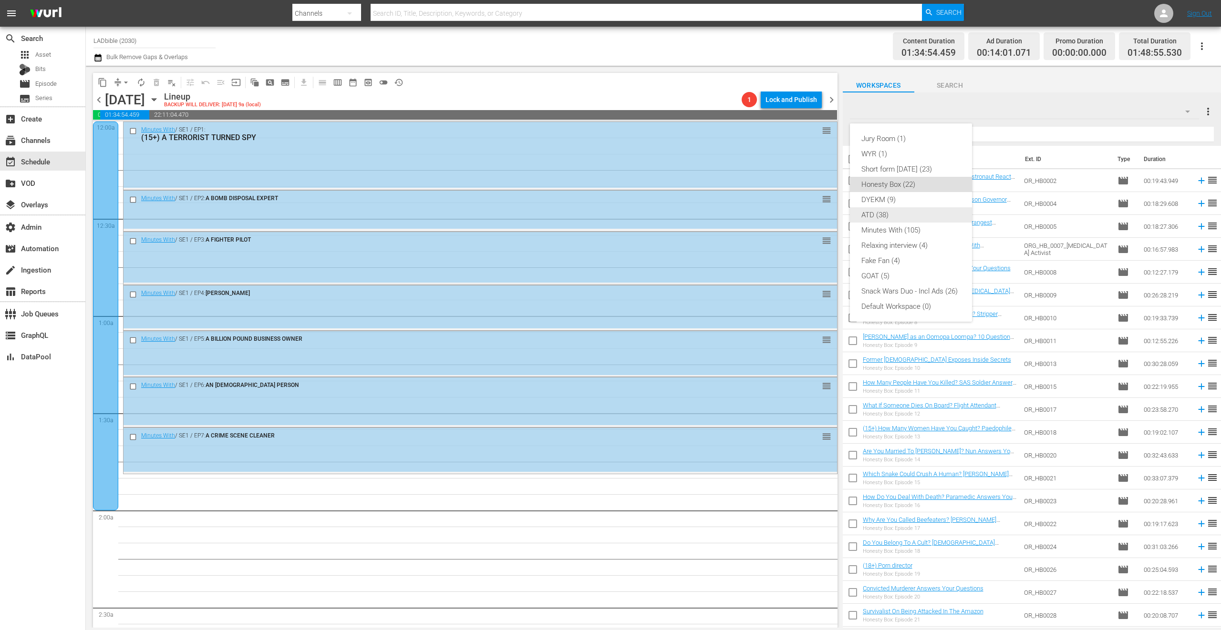
click at [903, 211] on div "ATD (38)" at bounding box center [910, 214] width 99 height 15
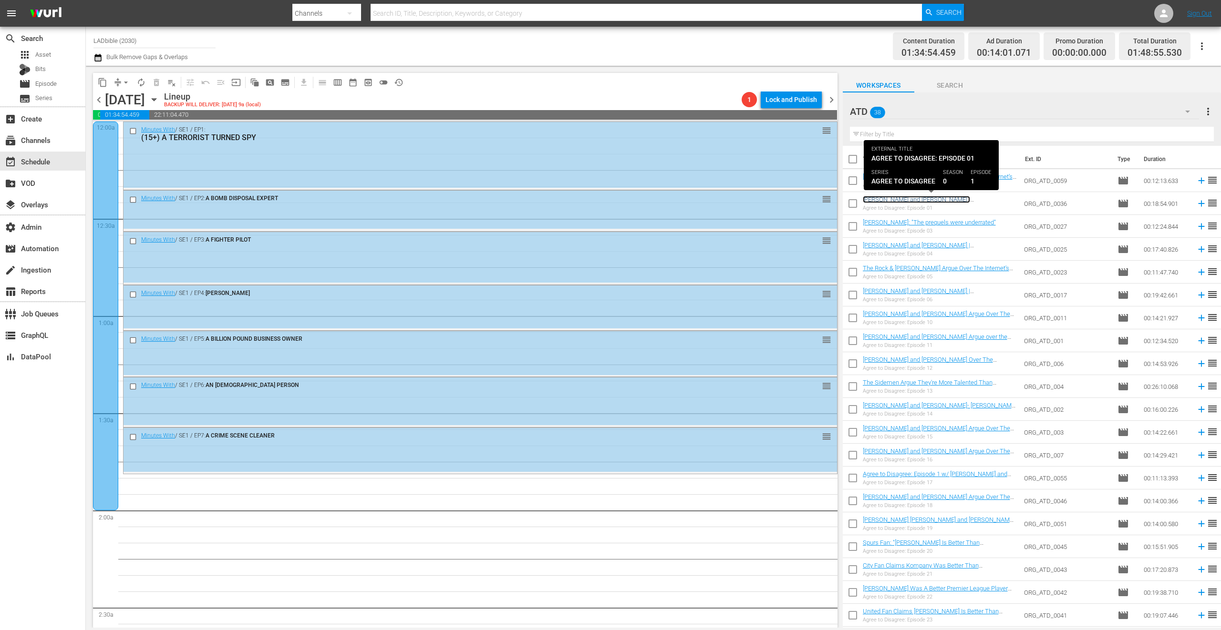
click at [959, 199] on link "Tom Holland and Zendaya | Benedict Cumberbatch" at bounding box center [916, 203] width 107 height 14
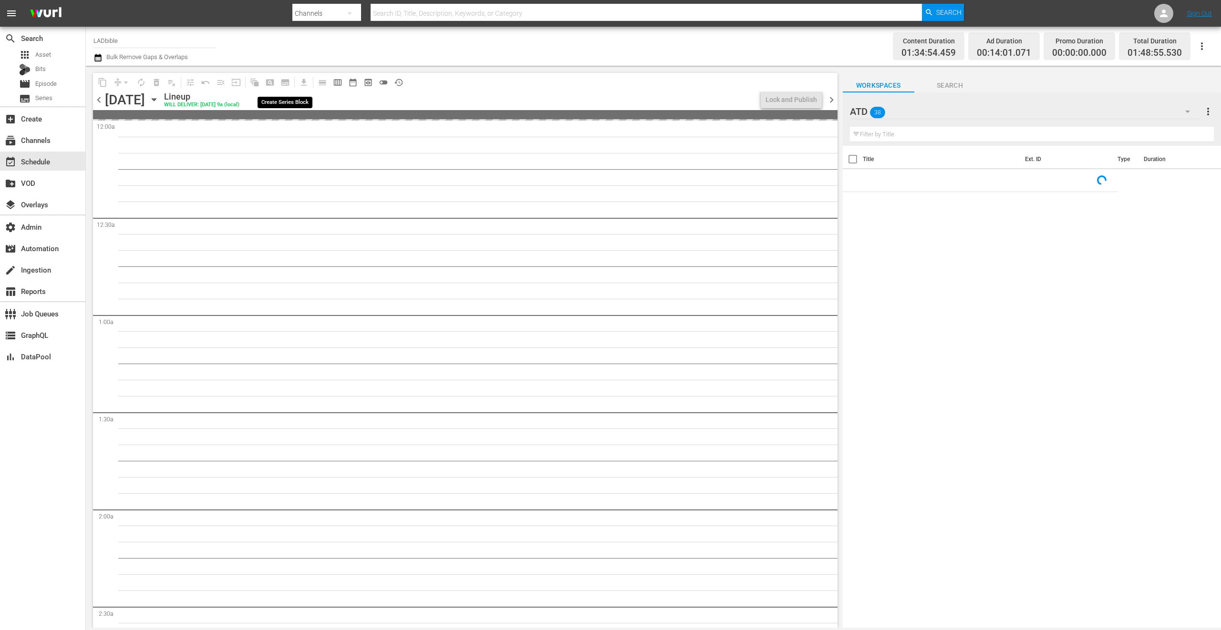
click at [267, 82] on span "pageview_outlined" at bounding box center [269, 82] width 15 height 15
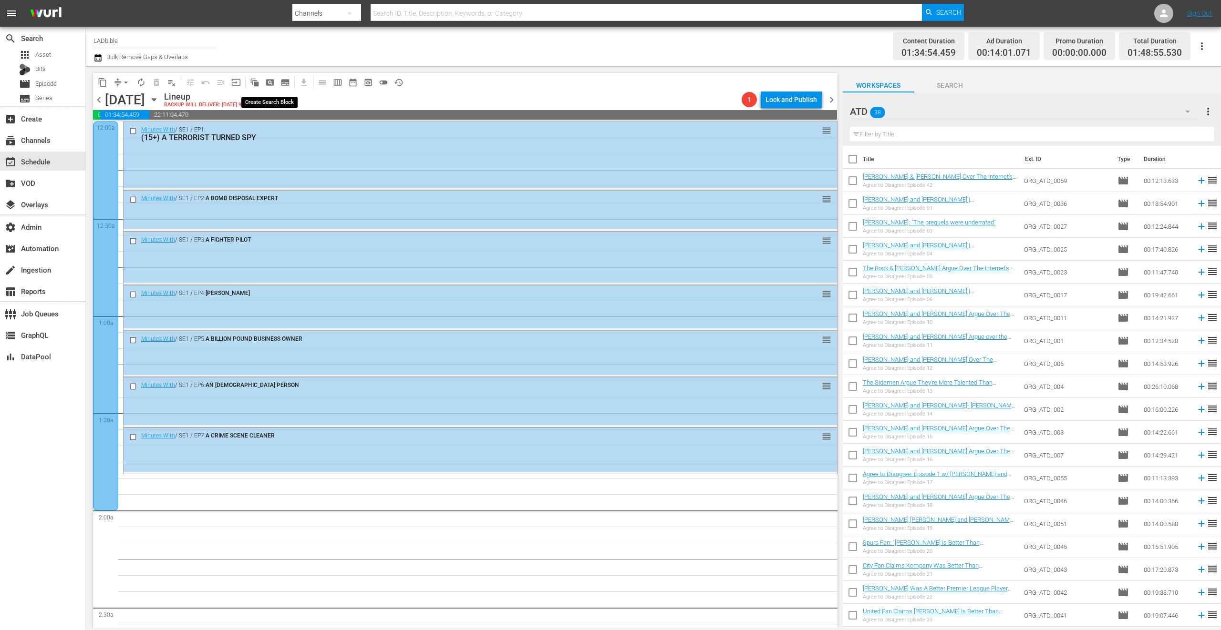
click at [274, 82] on span "pageview_outlined" at bounding box center [270, 83] width 10 height 10
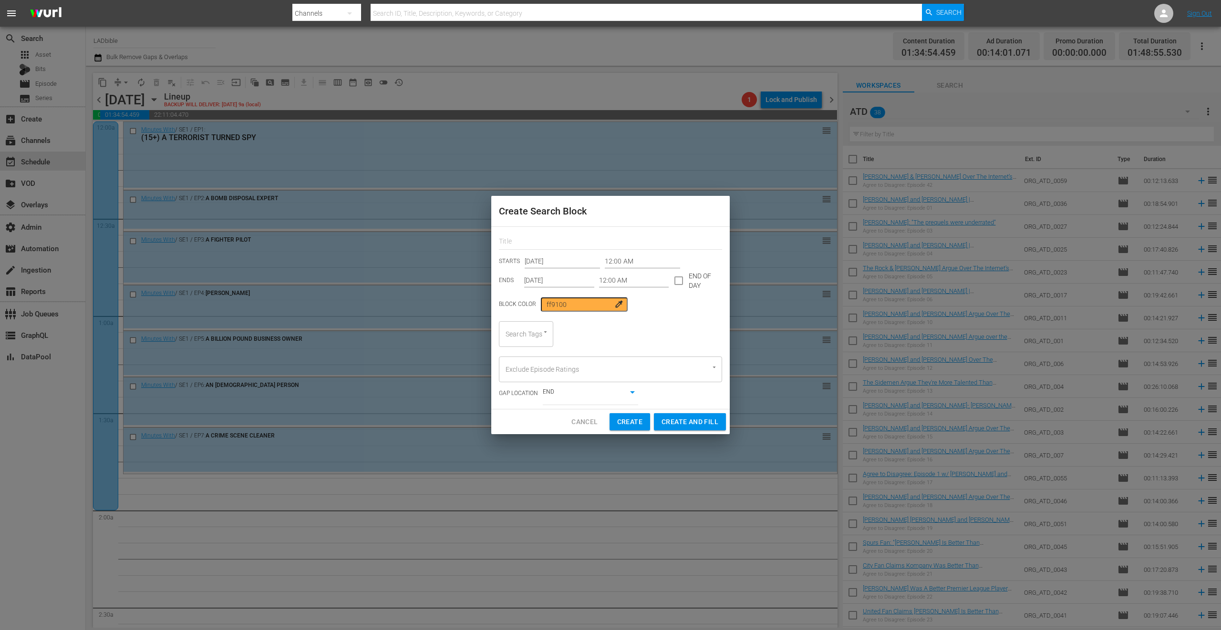
click at [586, 421] on span "Cancel" at bounding box center [584, 422] width 26 height 12
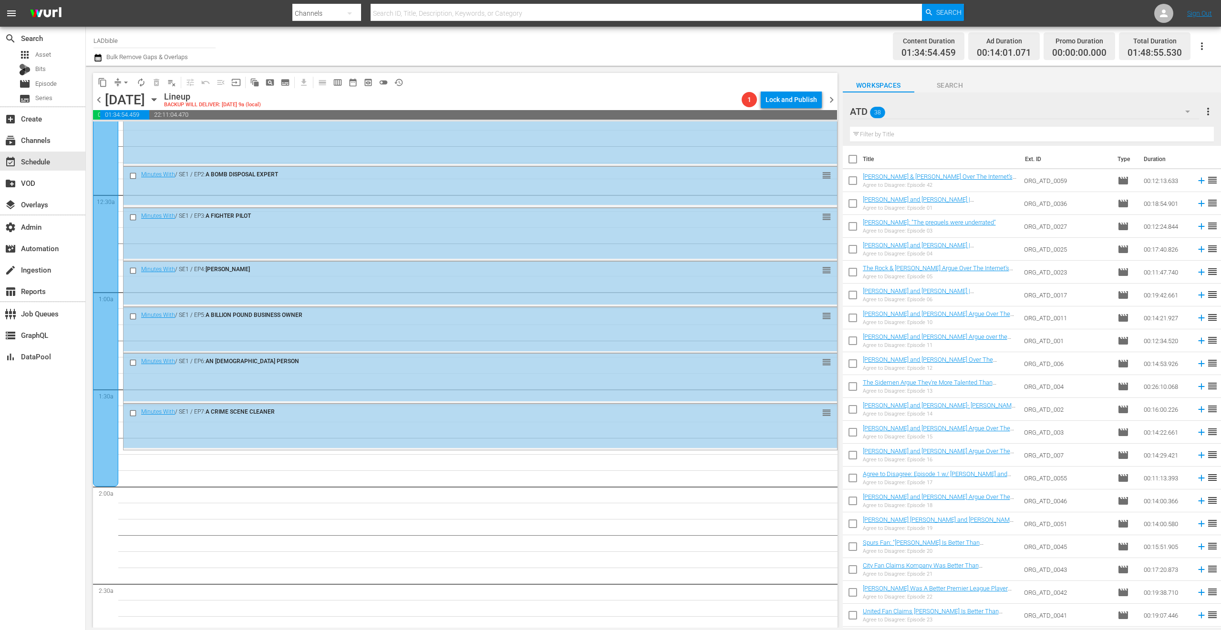
scroll to position [32, 0]
